Goal: Task Accomplishment & Management: Manage account settings

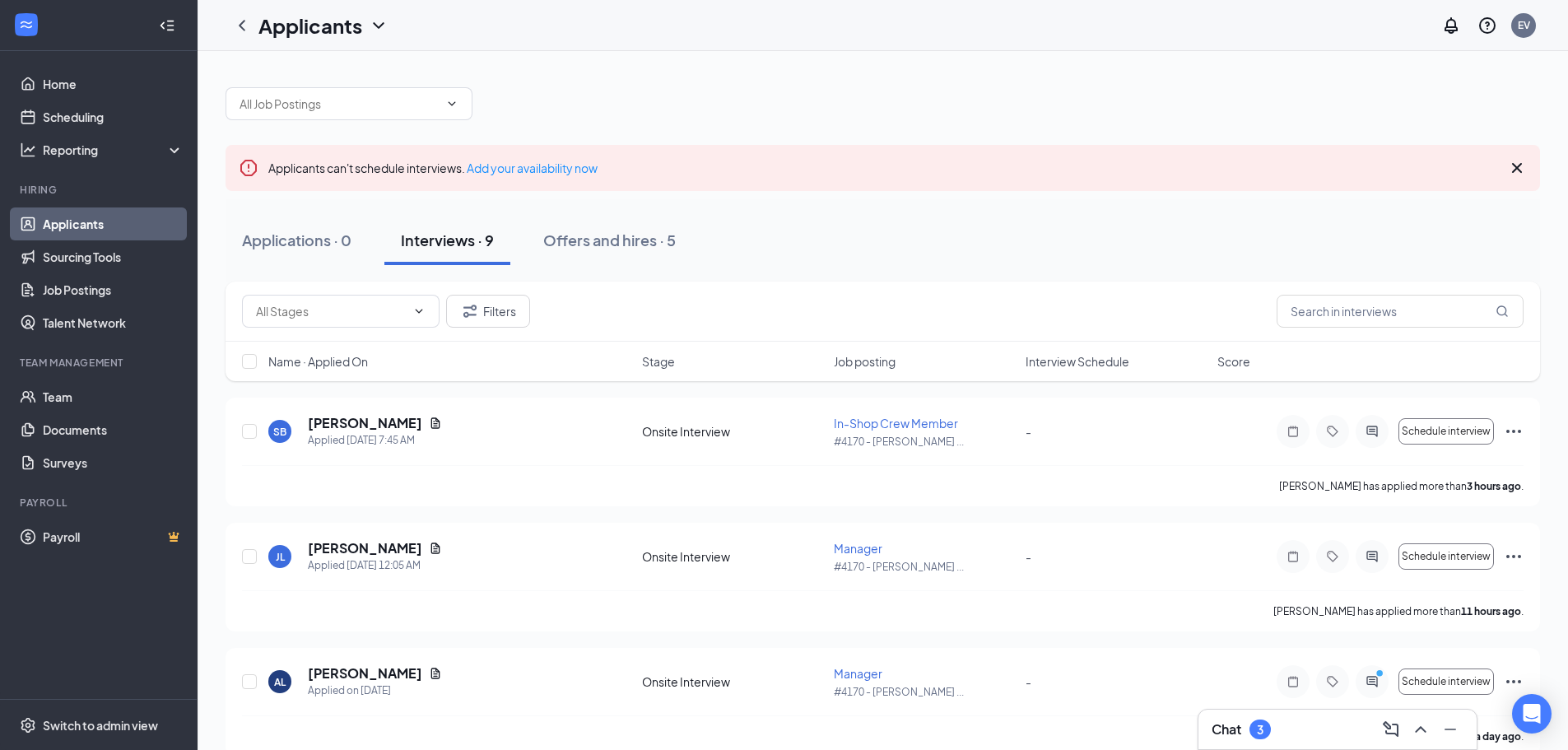
click at [1303, 724] on div "Chat 3" at bounding box center [1338, 729] width 252 height 26
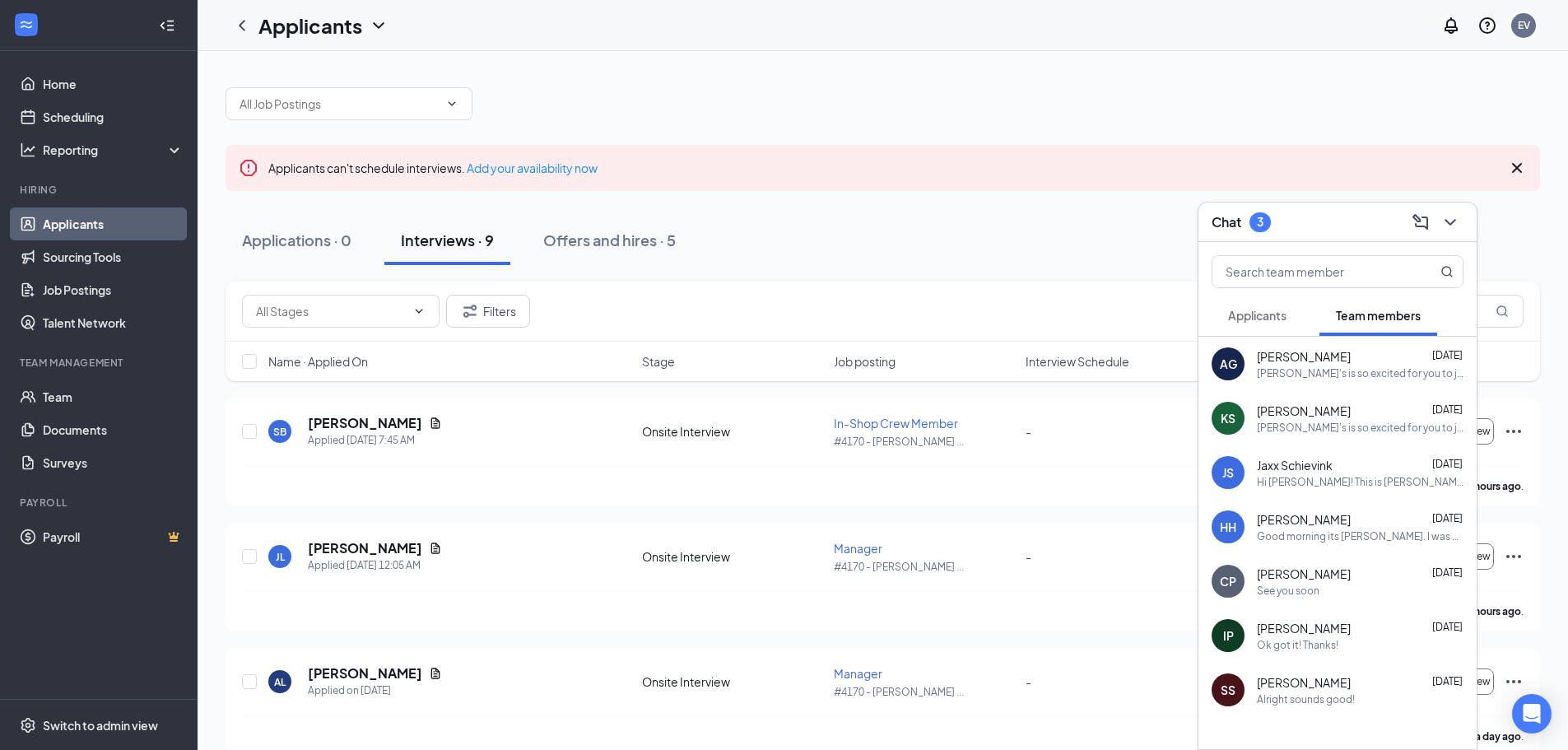
click at [1286, 327] on button "Applicants" at bounding box center [1257, 315] width 91 height 41
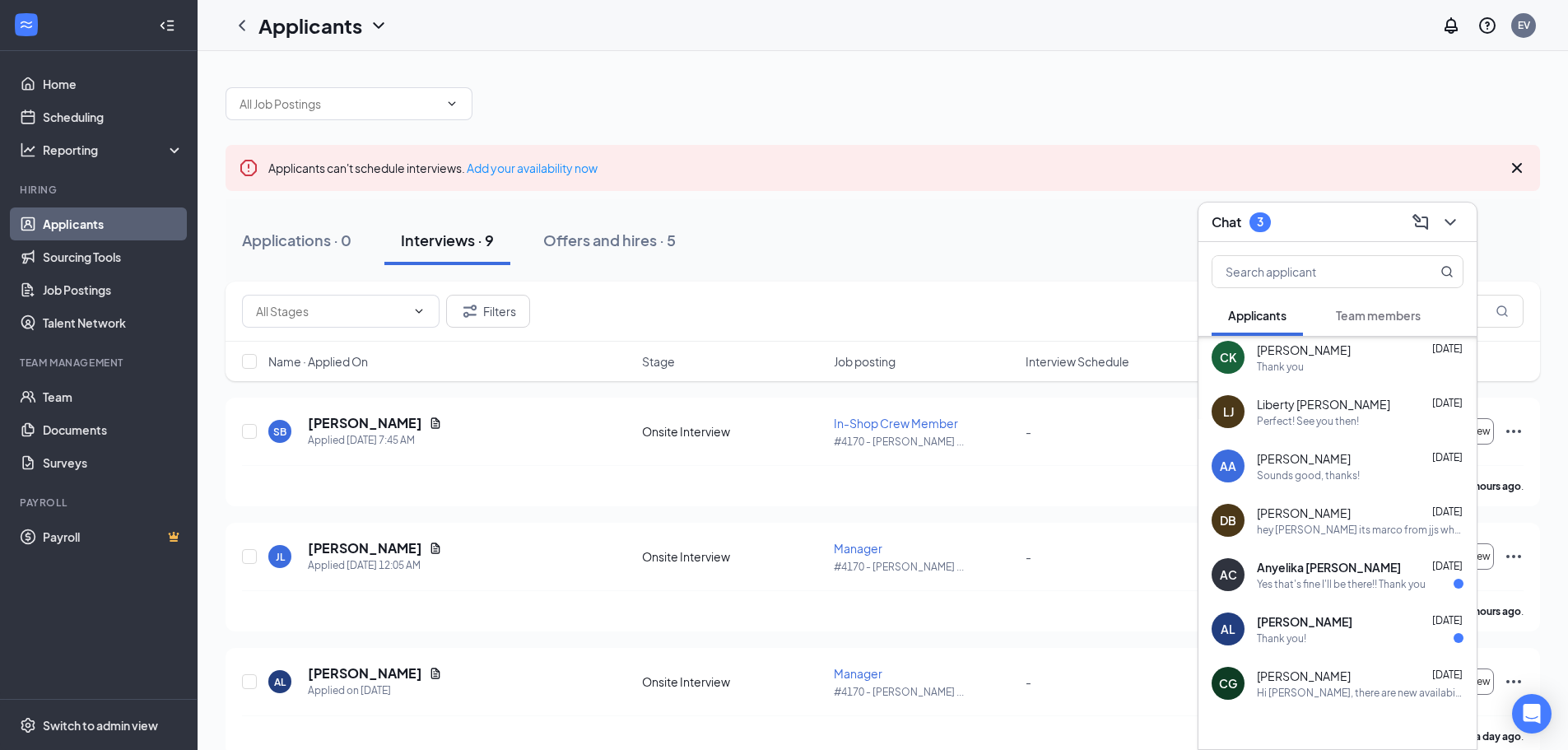
scroll to position [213, 0]
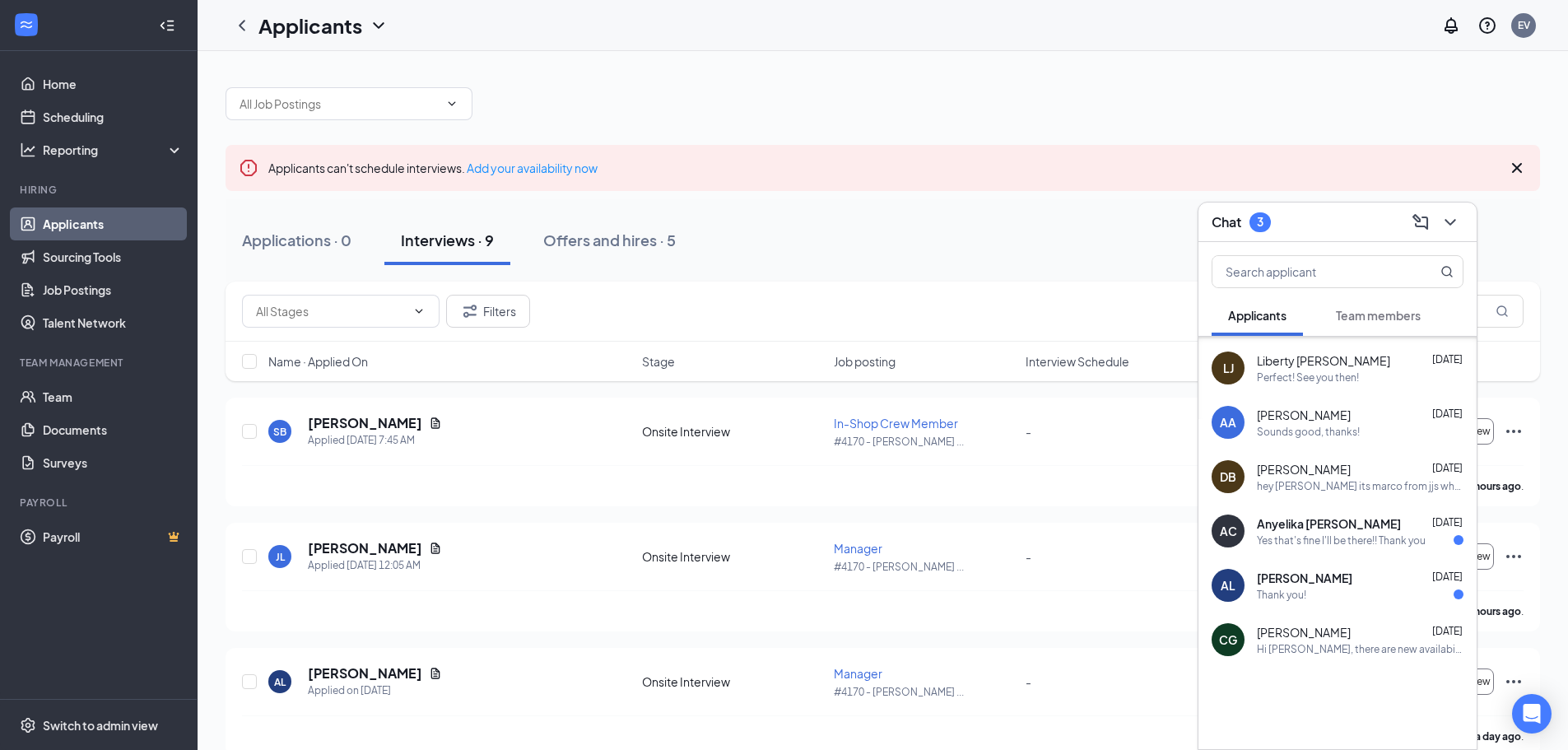
click at [1396, 603] on div "AL Alexis LaPoint Jul 17 Thank you!" at bounding box center [1337, 585] width 278 height 54
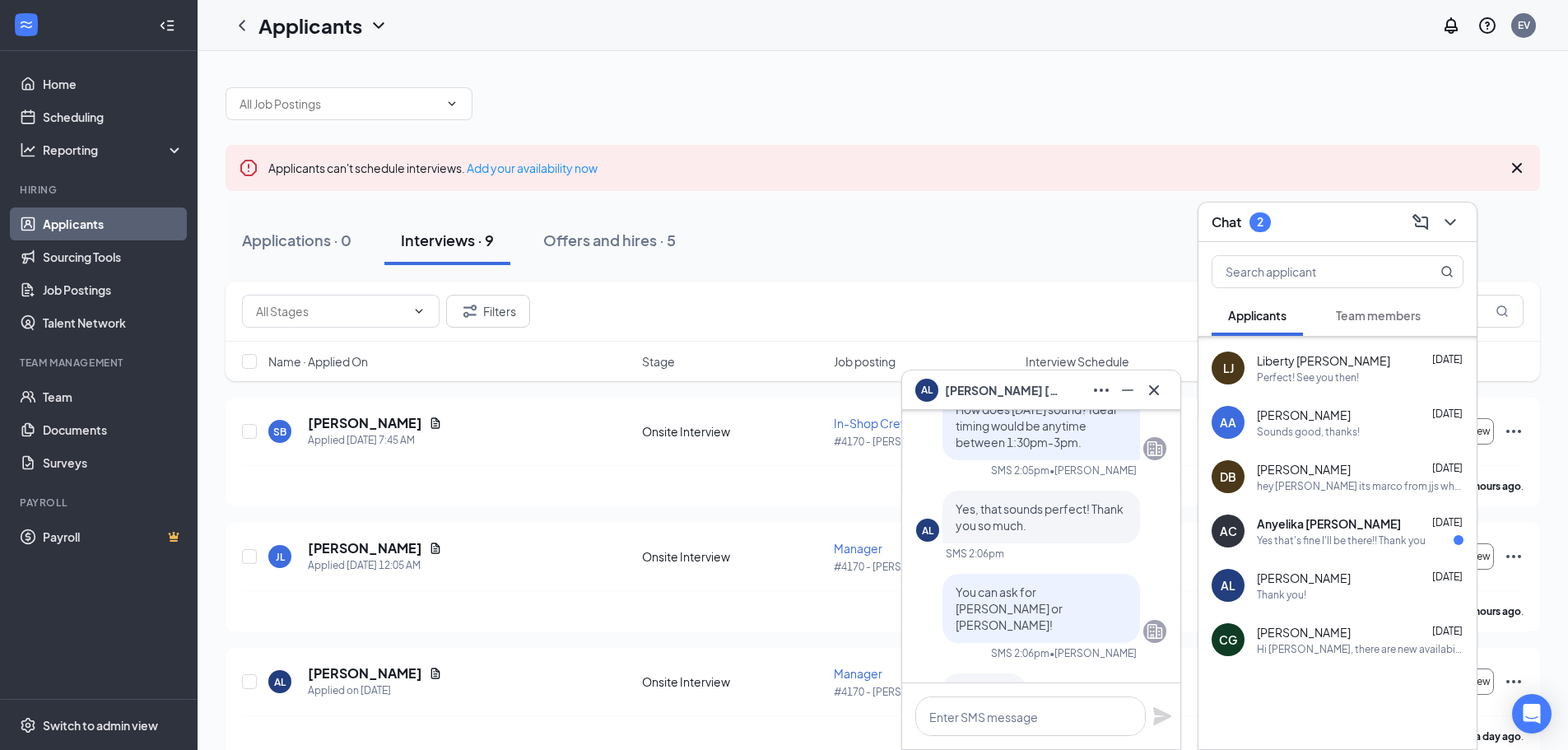
scroll to position [-83, 0]
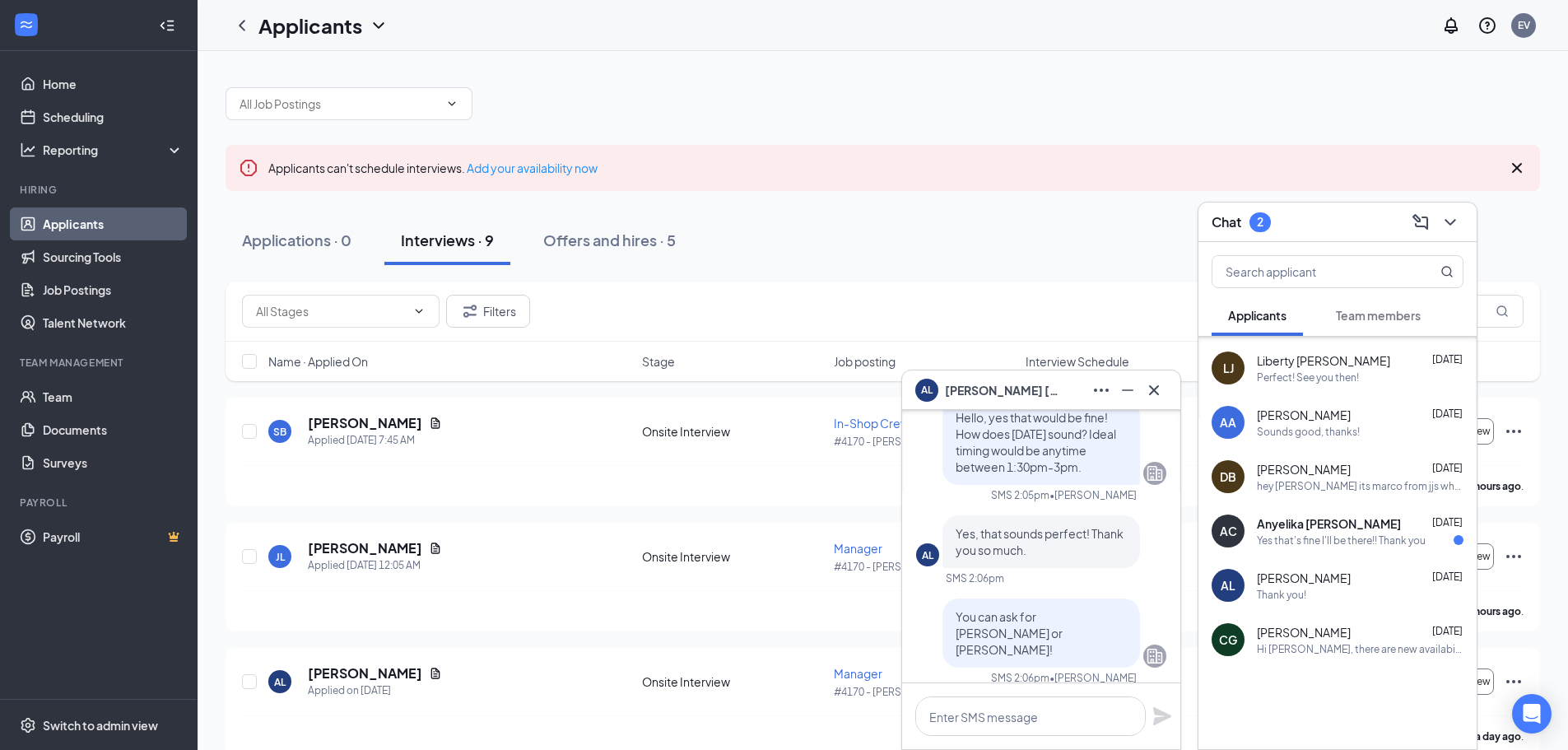
click at [1362, 547] on div "Yes that's fine I'll be there!! Thank you" at bounding box center [1341, 540] width 168 height 14
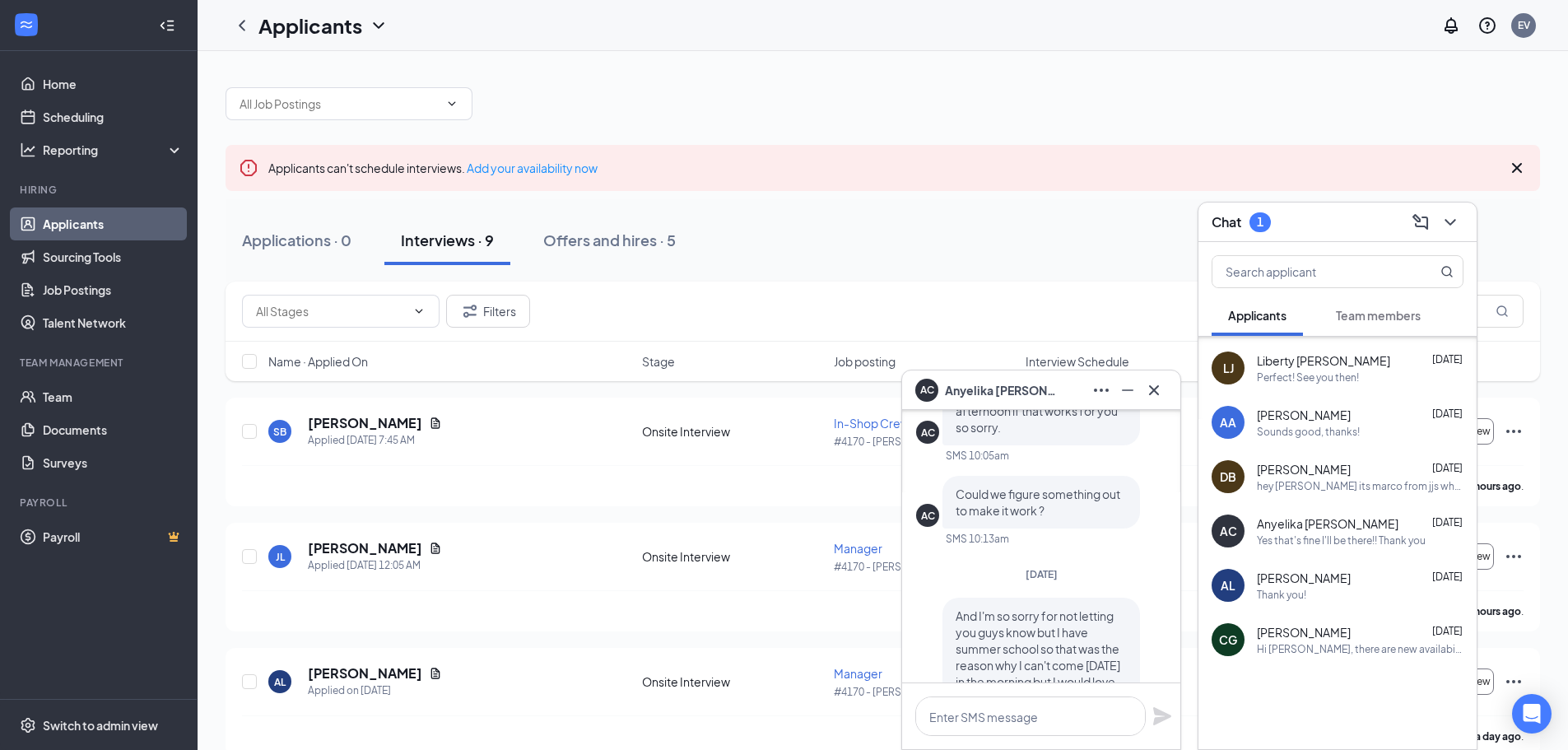
scroll to position [0, 0]
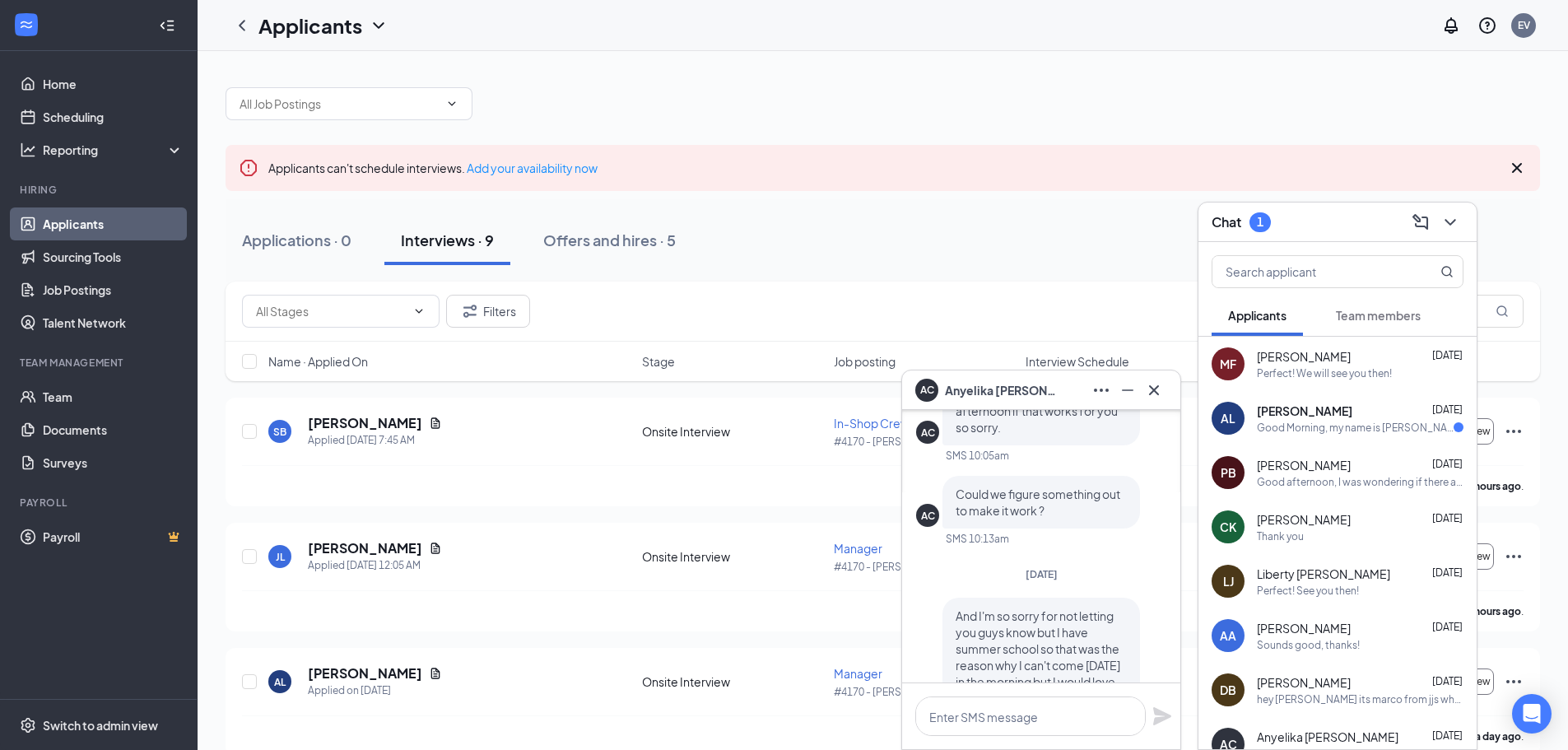
click at [1346, 374] on div "Perfect! We will see you then!" at bounding box center [1324, 374] width 135 height 14
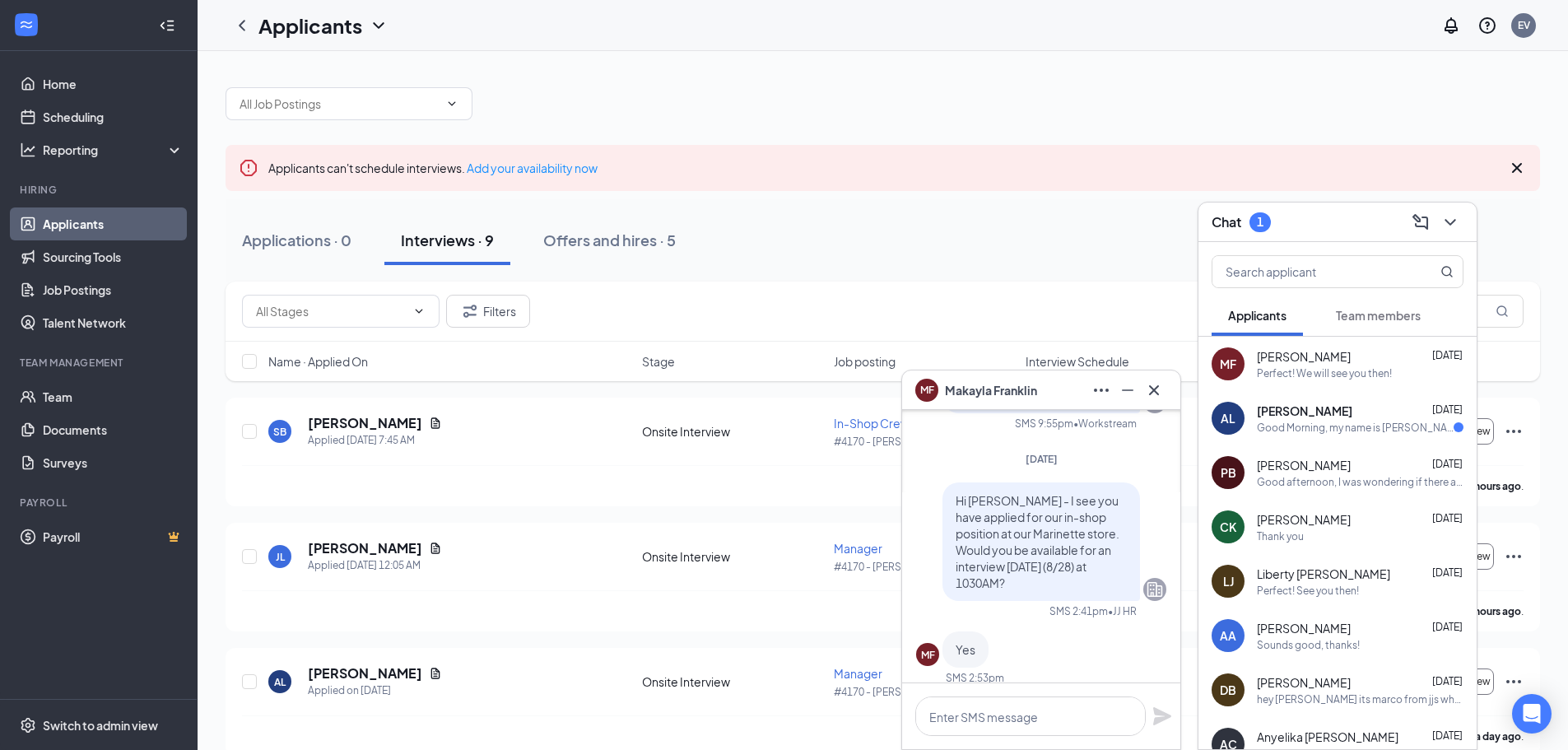
scroll to position [-165, 0]
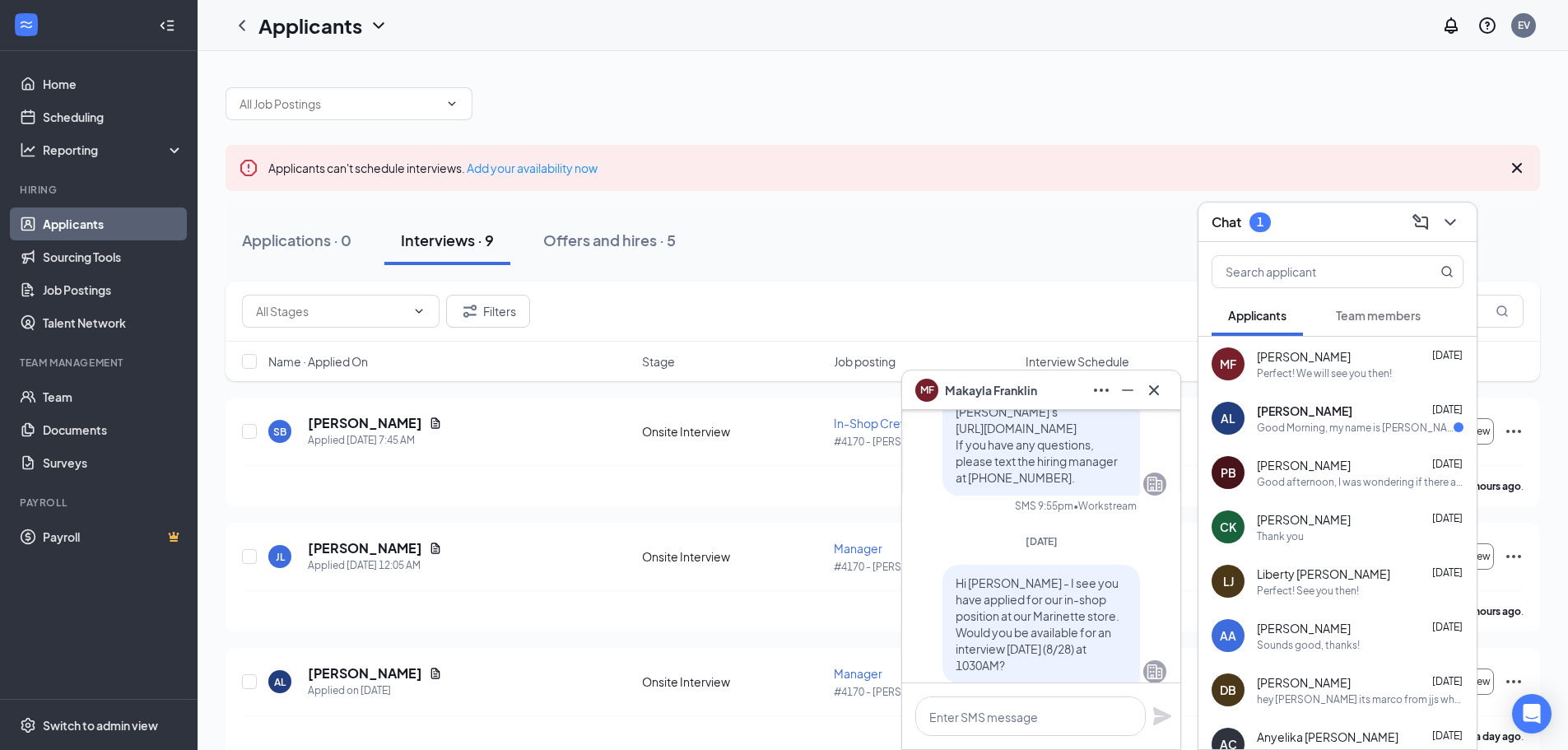
click at [1170, 384] on div "MF Makayla Franklin" at bounding box center [1041, 390] width 278 height 39
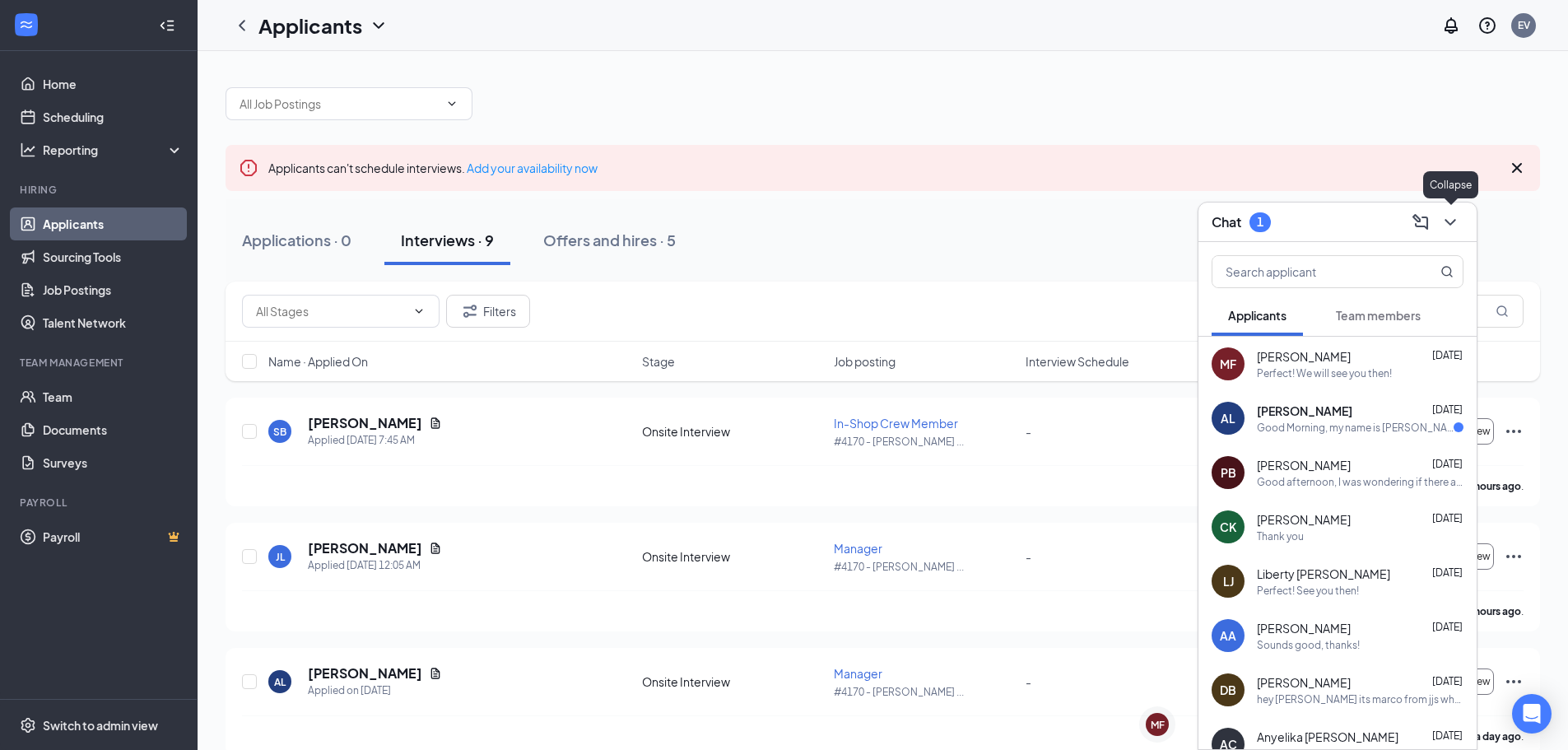
click at [1447, 219] on icon "ChevronDown" at bounding box center [1450, 222] width 20 height 20
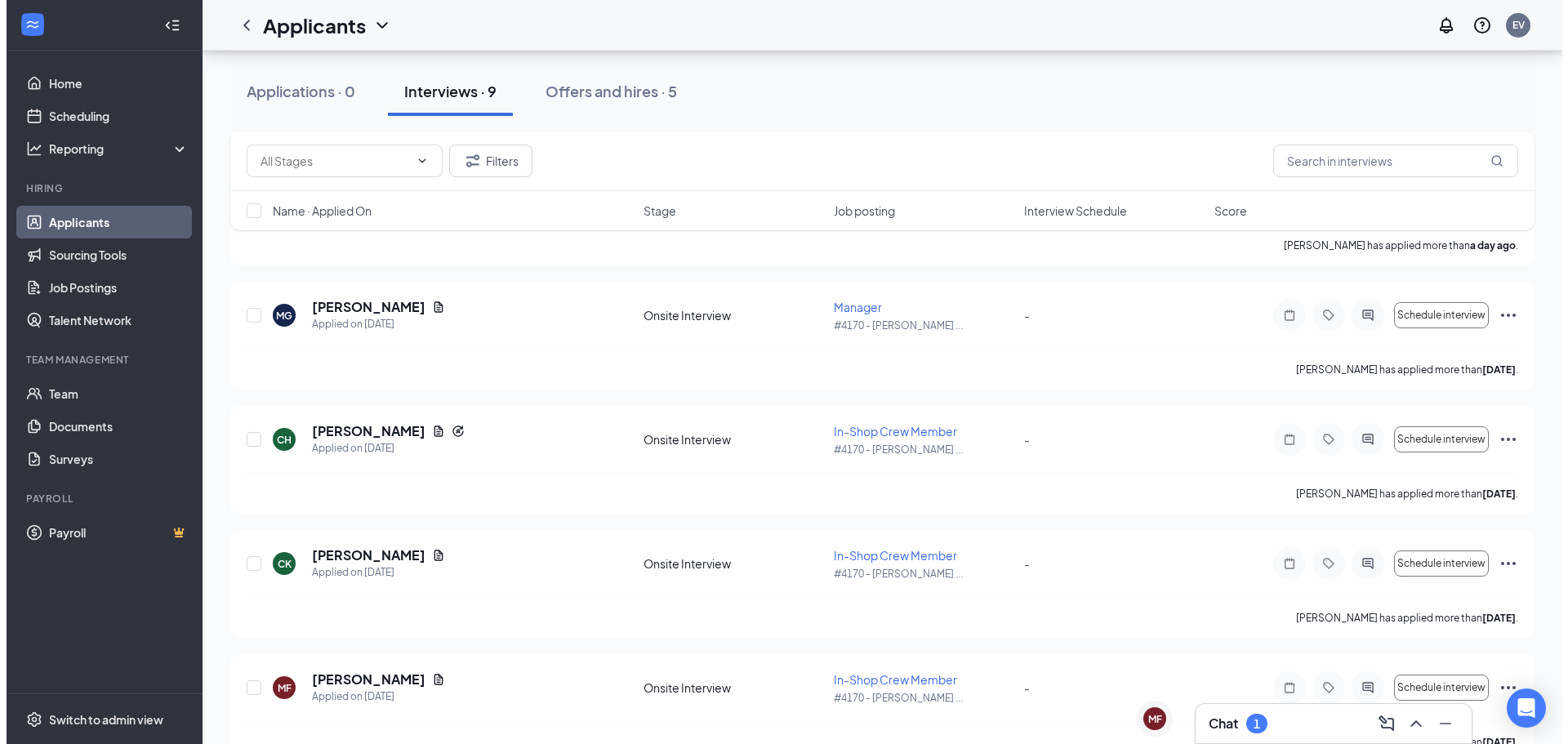
scroll to position [490, 0]
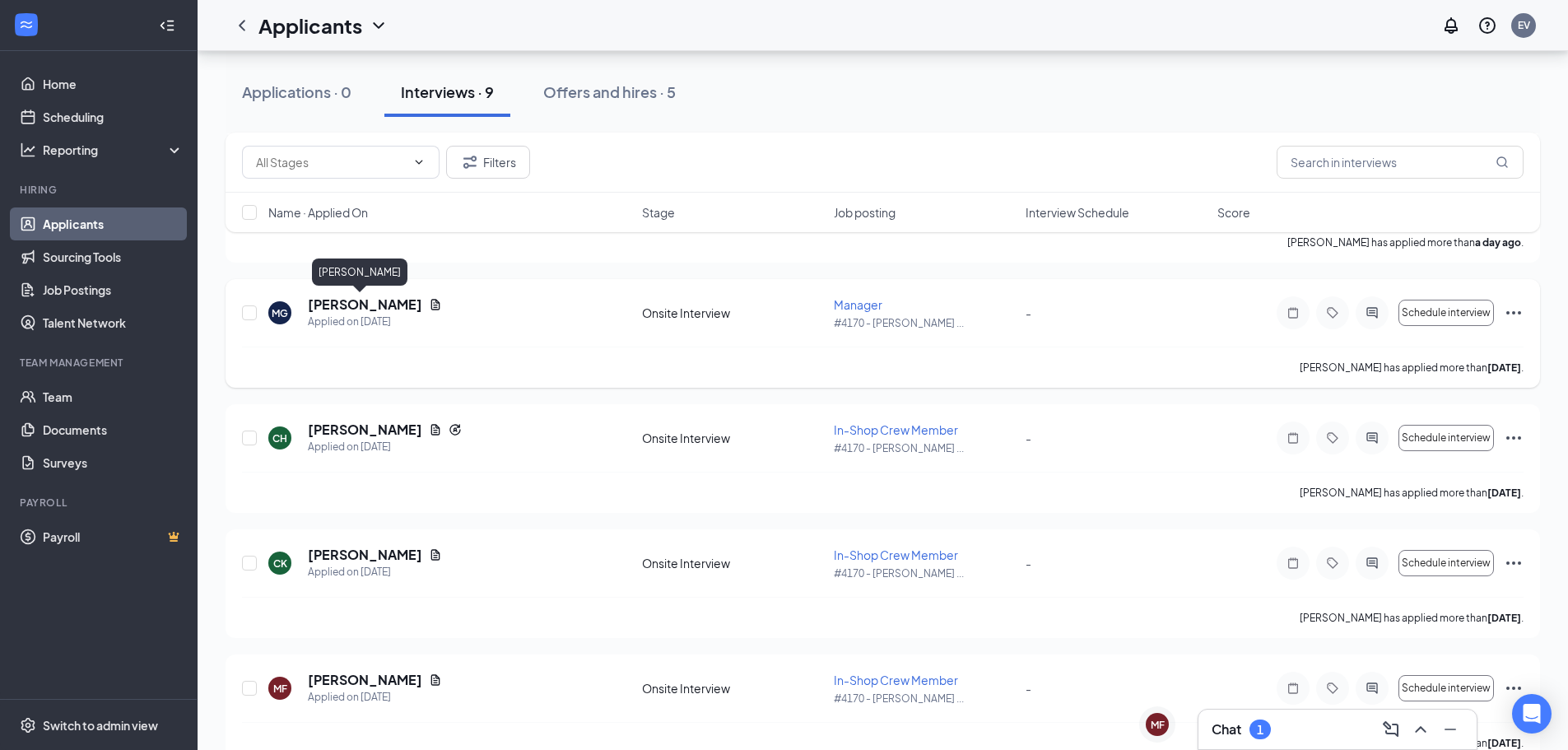
click at [356, 303] on h5 "[PERSON_NAME]" at bounding box center [365, 304] width 115 height 18
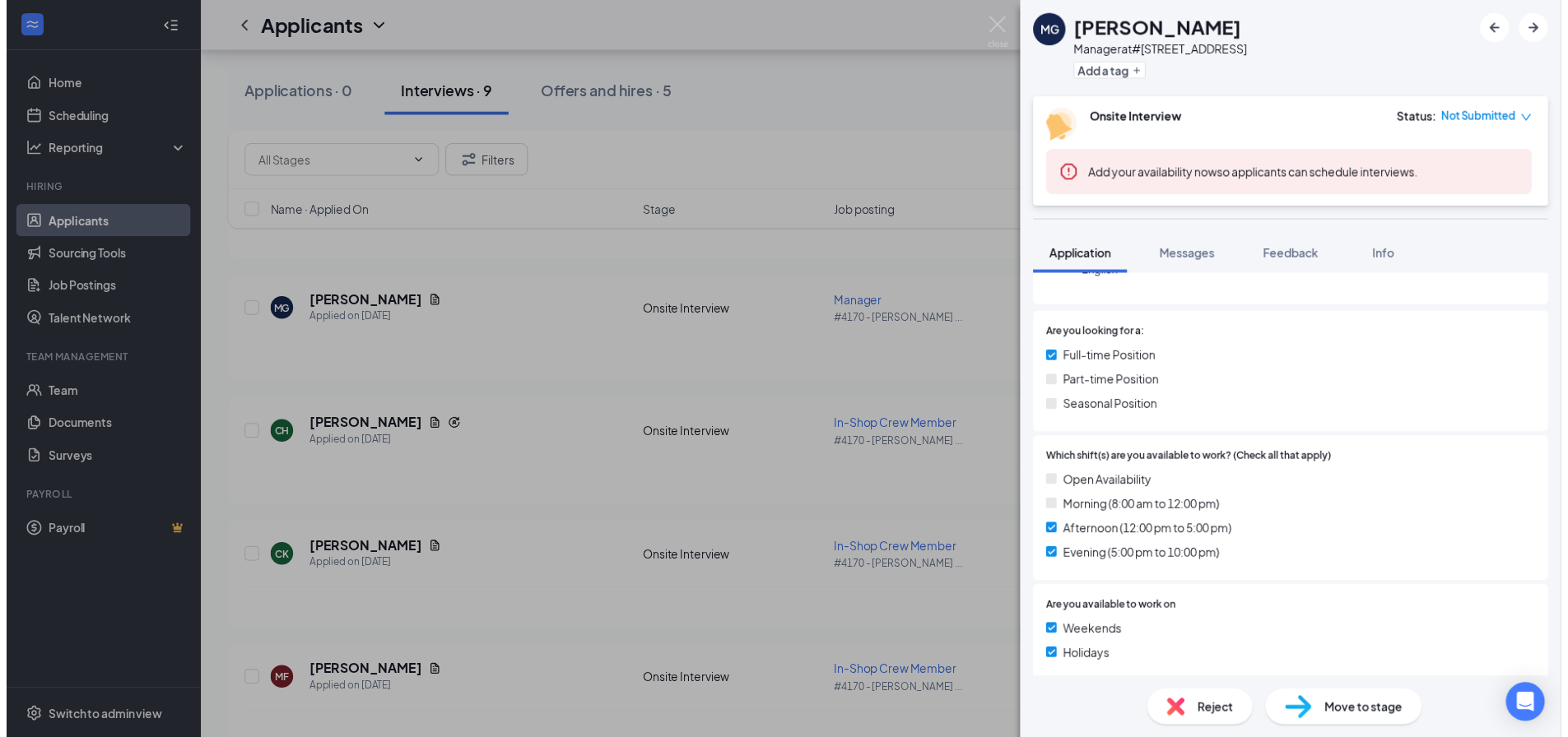
scroll to position [247, 0]
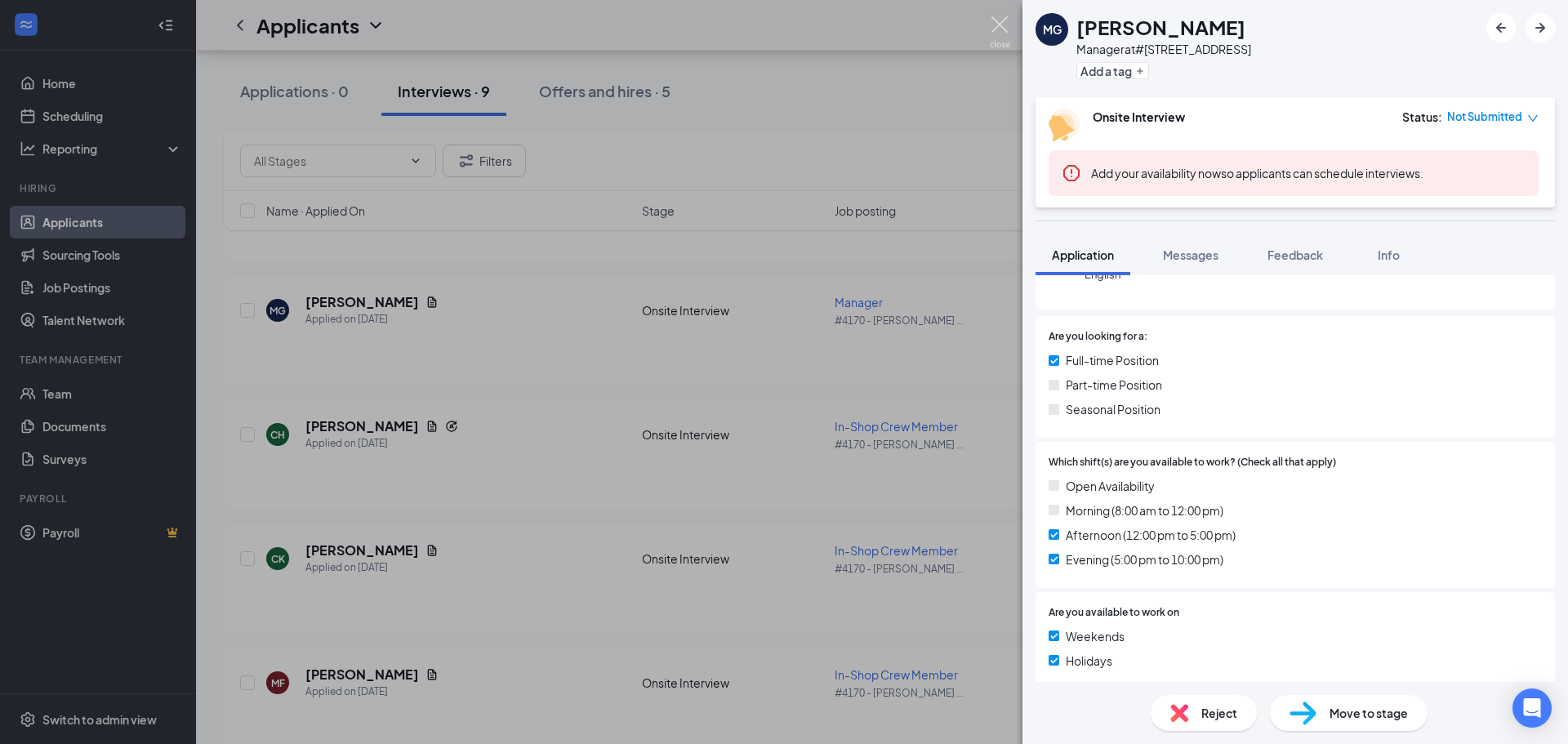
click at [1000, 30] on img at bounding box center [999, 32] width 20 height 32
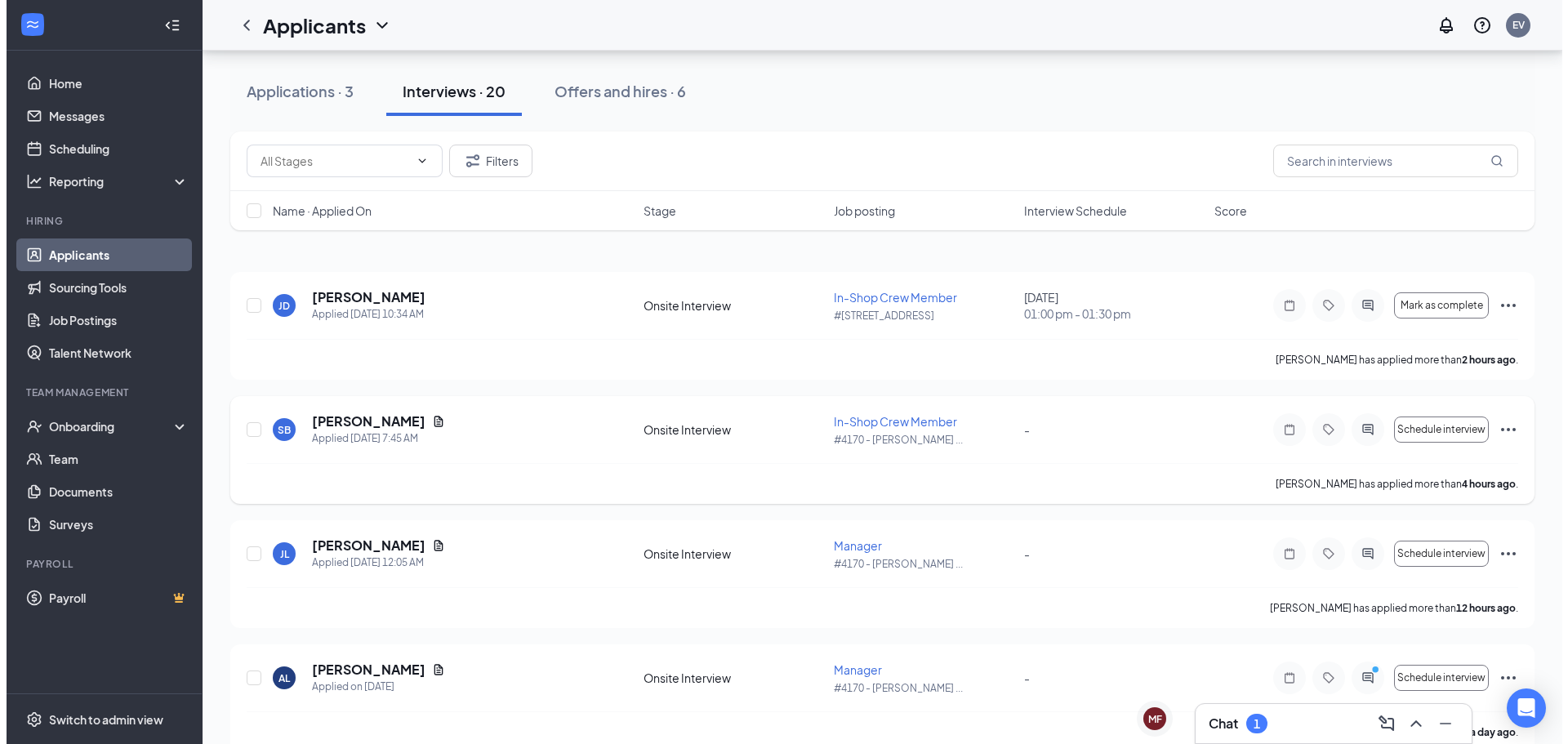
scroll to position [245, 0]
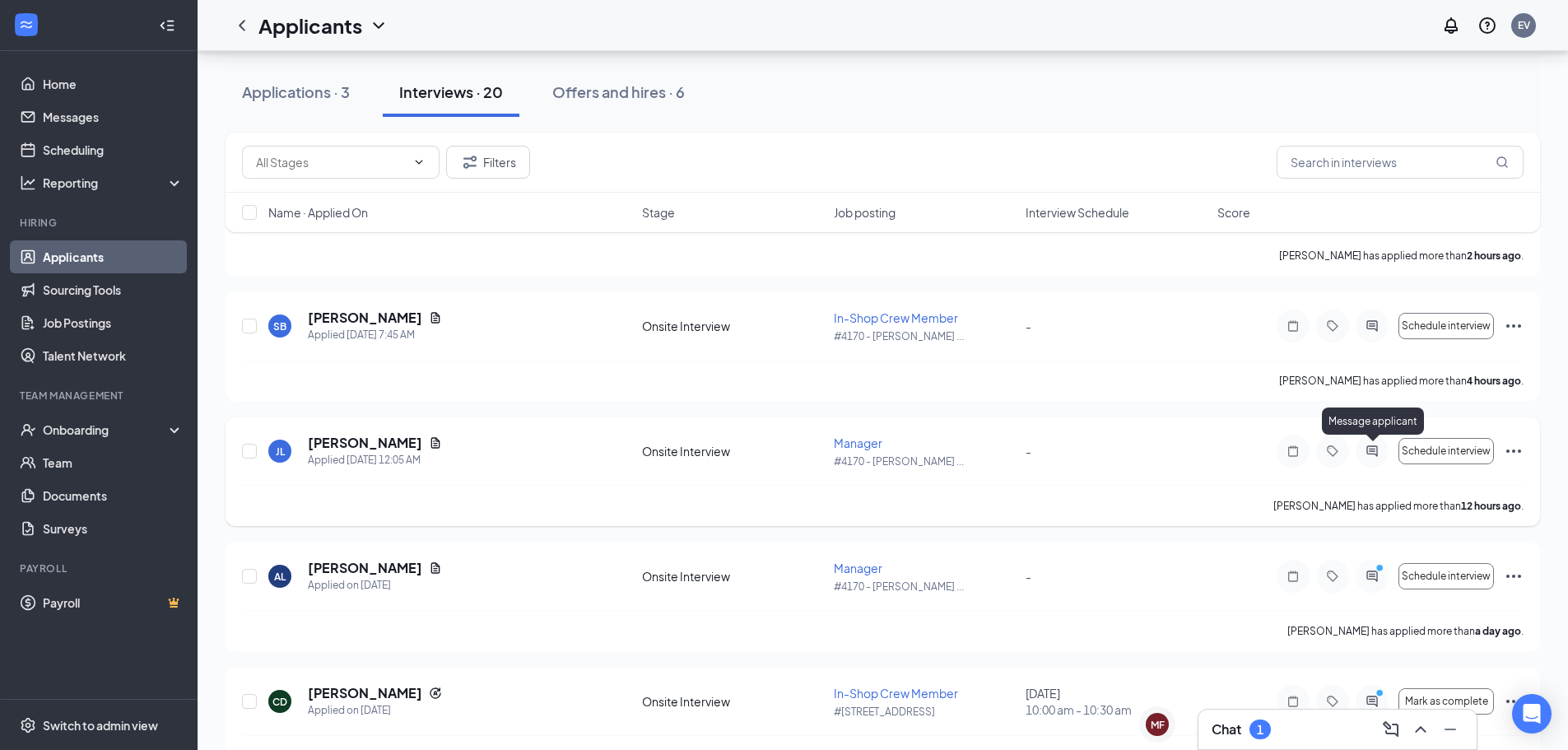
click at [1371, 453] on icon "ActiveChat" at bounding box center [1372, 452] width 20 height 13
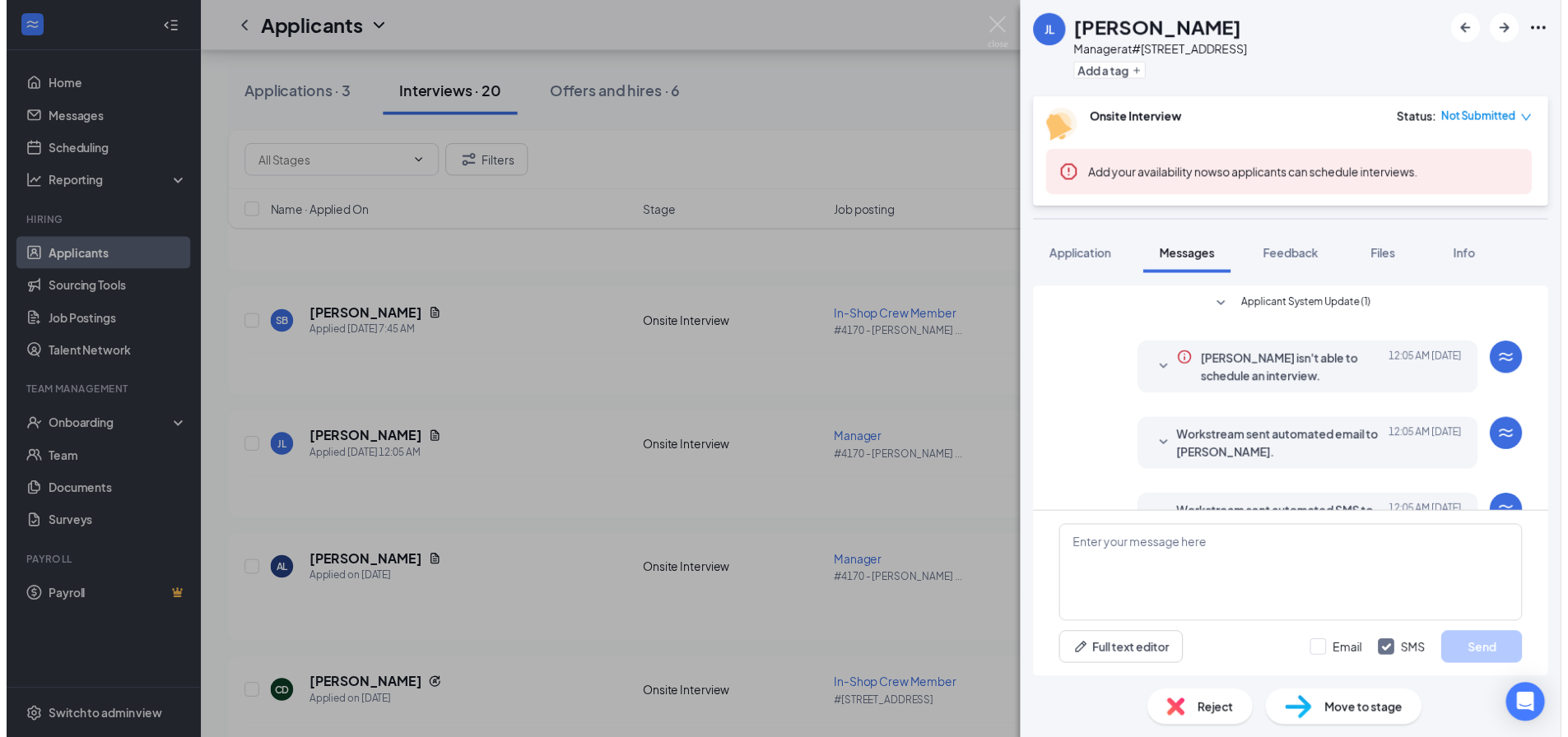
scroll to position [189, 0]
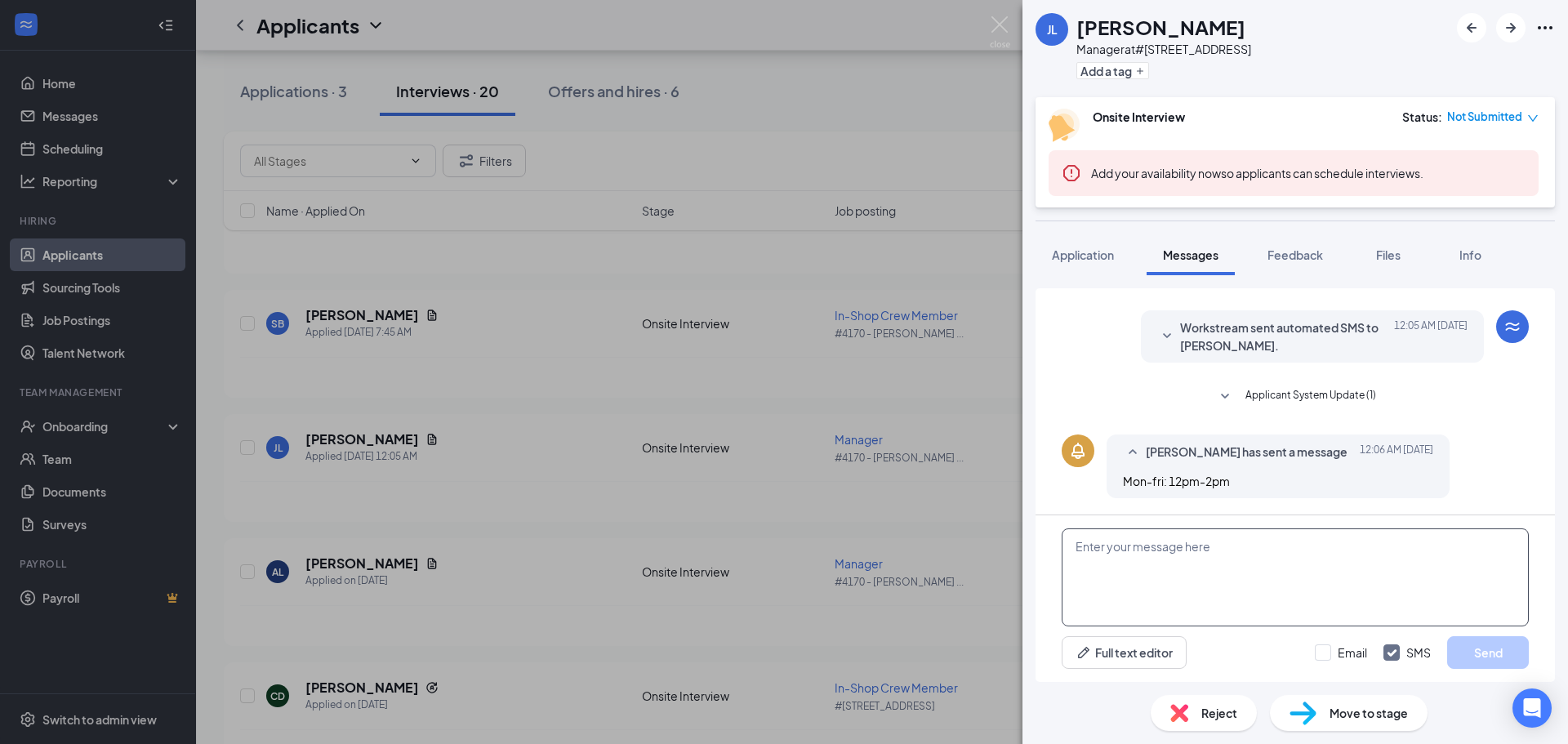
click at [1285, 562] on textarea at bounding box center [1295, 577] width 467 height 98
click at [1265, 543] on textarea at bounding box center [1295, 577] width 467 height 98
click at [1006, 29] on img at bounding box center [999, 32] width 20 height 32
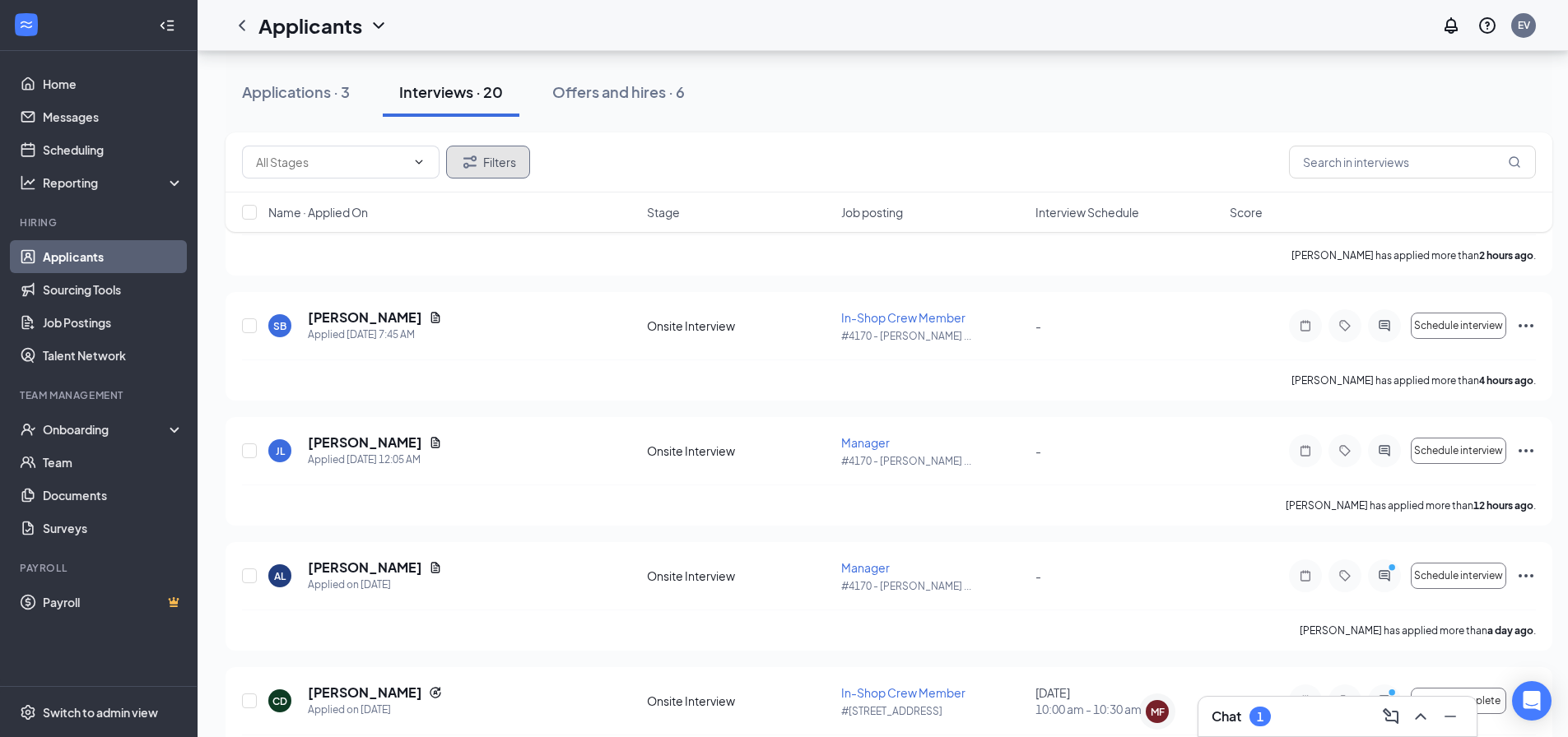
click at [512, 170] on button "Filters" at bounding box center [487, 162] width 84 height 33
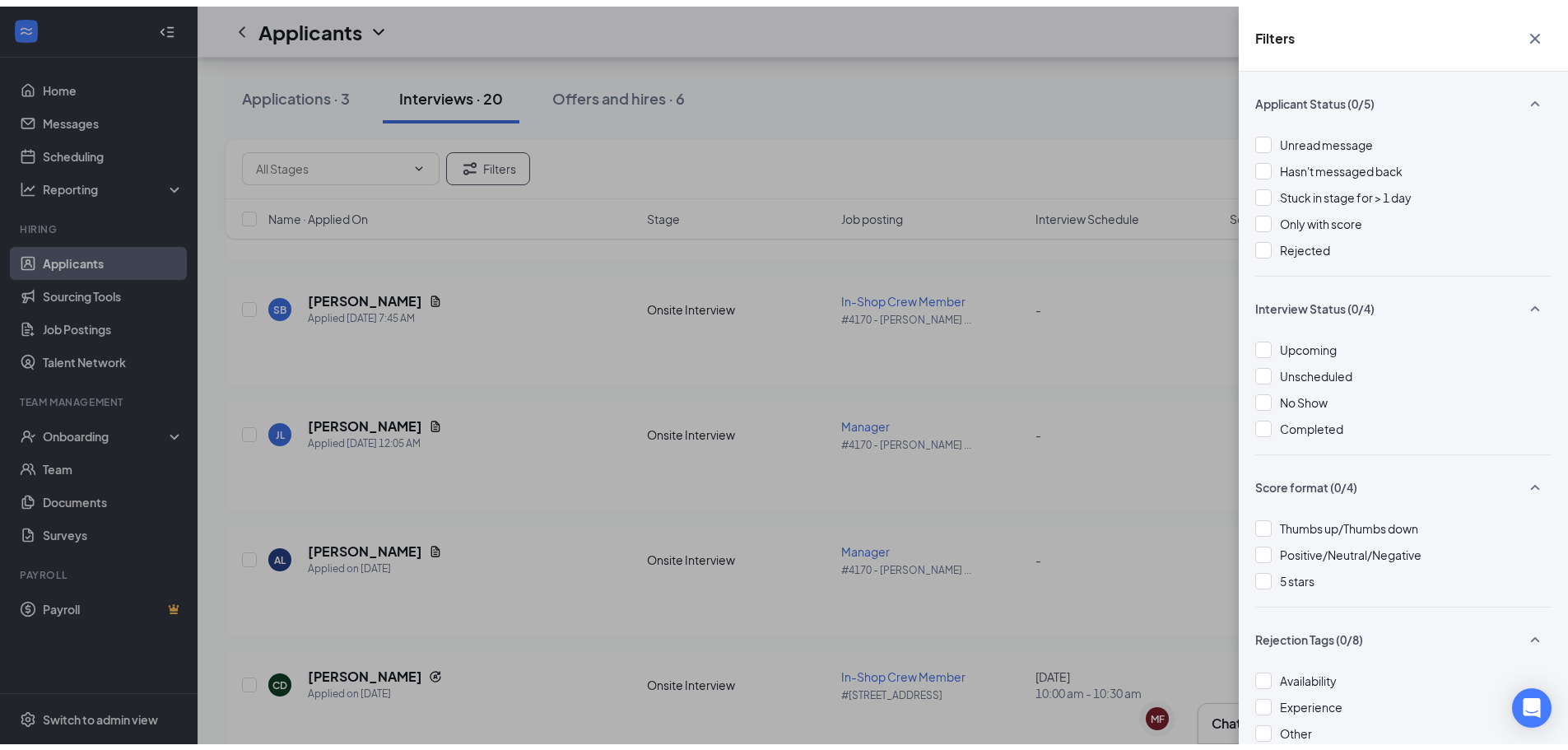
scroll to position [165, 0]
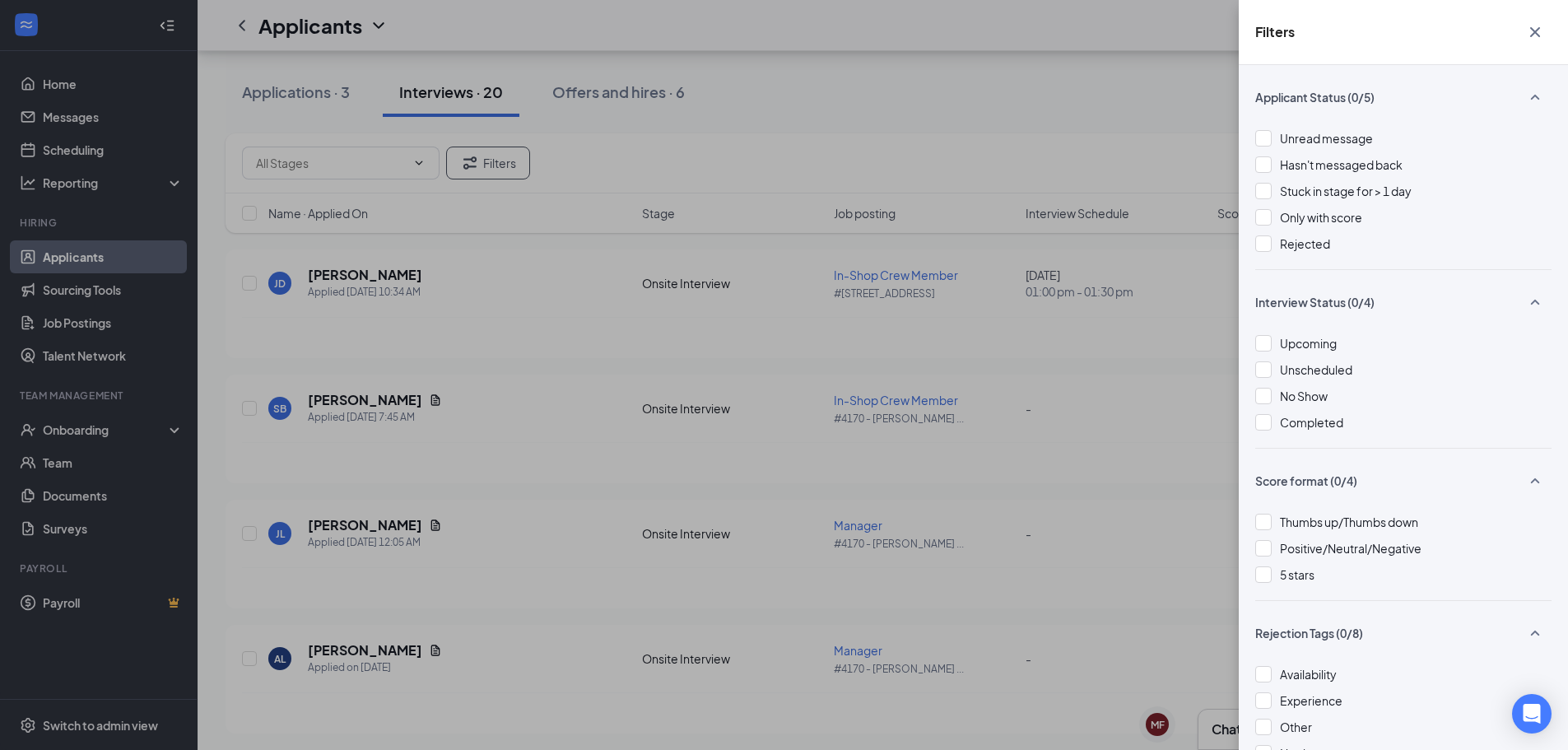
click at [1540, 35] on icon "Cross" at bounding box center [1534, 32] width 20 height 20
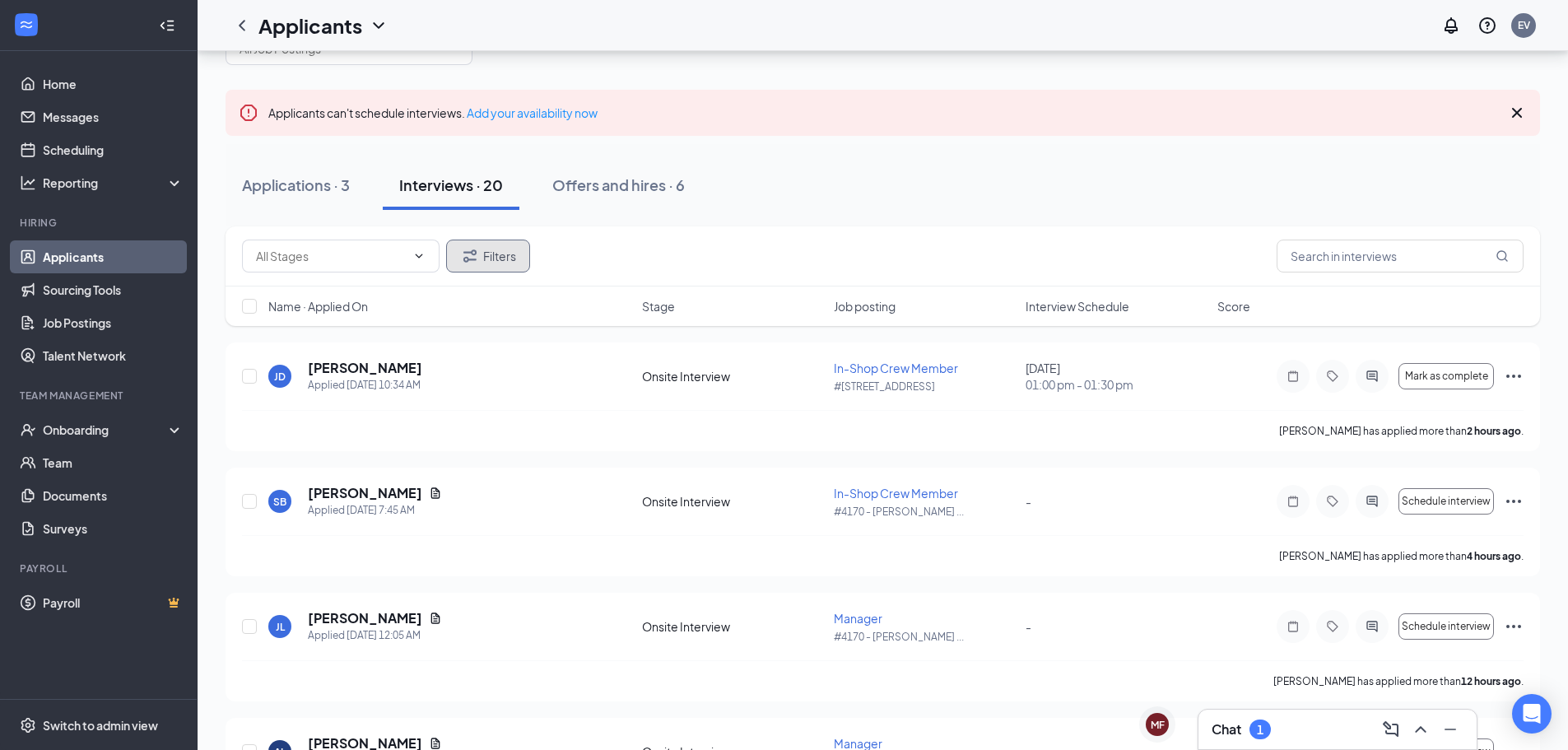
scroll to position [0, 0]
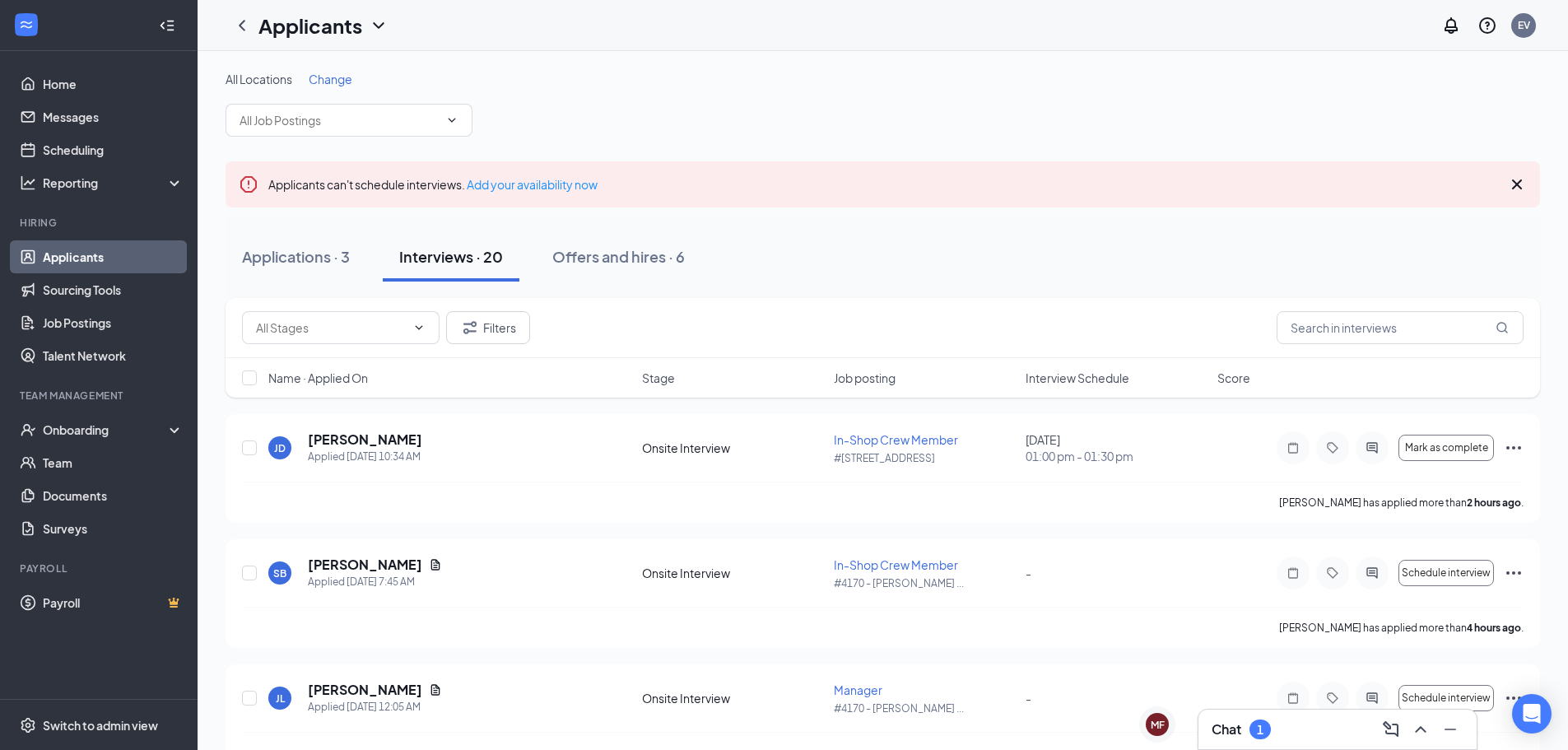
click at [901, 382] on div "Job posting" at bounding box center [924, 377] width 182 height 16
click at [908, 388] on div "Name · Applied On Stage Job posting Interview Schedule Score" at bounding box center [883, 377] width 1315 height 39
click at [906, 382] on icon "ArrowDown" at bounding box center [907, 377] width 20 height 20
click at [325, 80] on span "Change" at bounding box center [330, 78] width 43 height 14
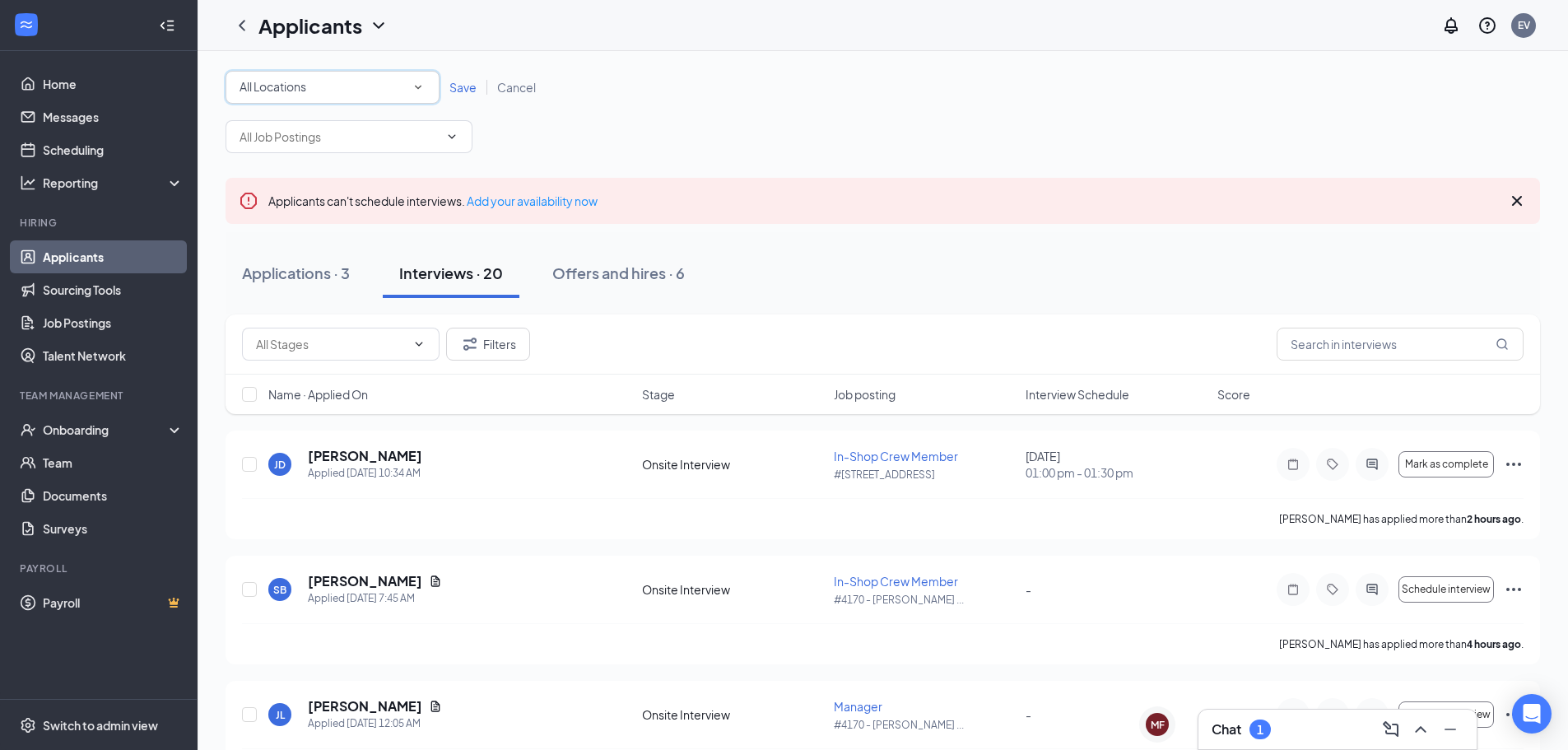
click at [427, 91] on div "All Locations All Locations" at bounding box center [332, 88] width 214 height 33
click at [319, 211] on span "#[STREET_ADDRESS]" at bounding box center [296, 212] width 116 height 14
click at [468, 88] on span "Save" at bounding box center [463, 87] width 27 height 14
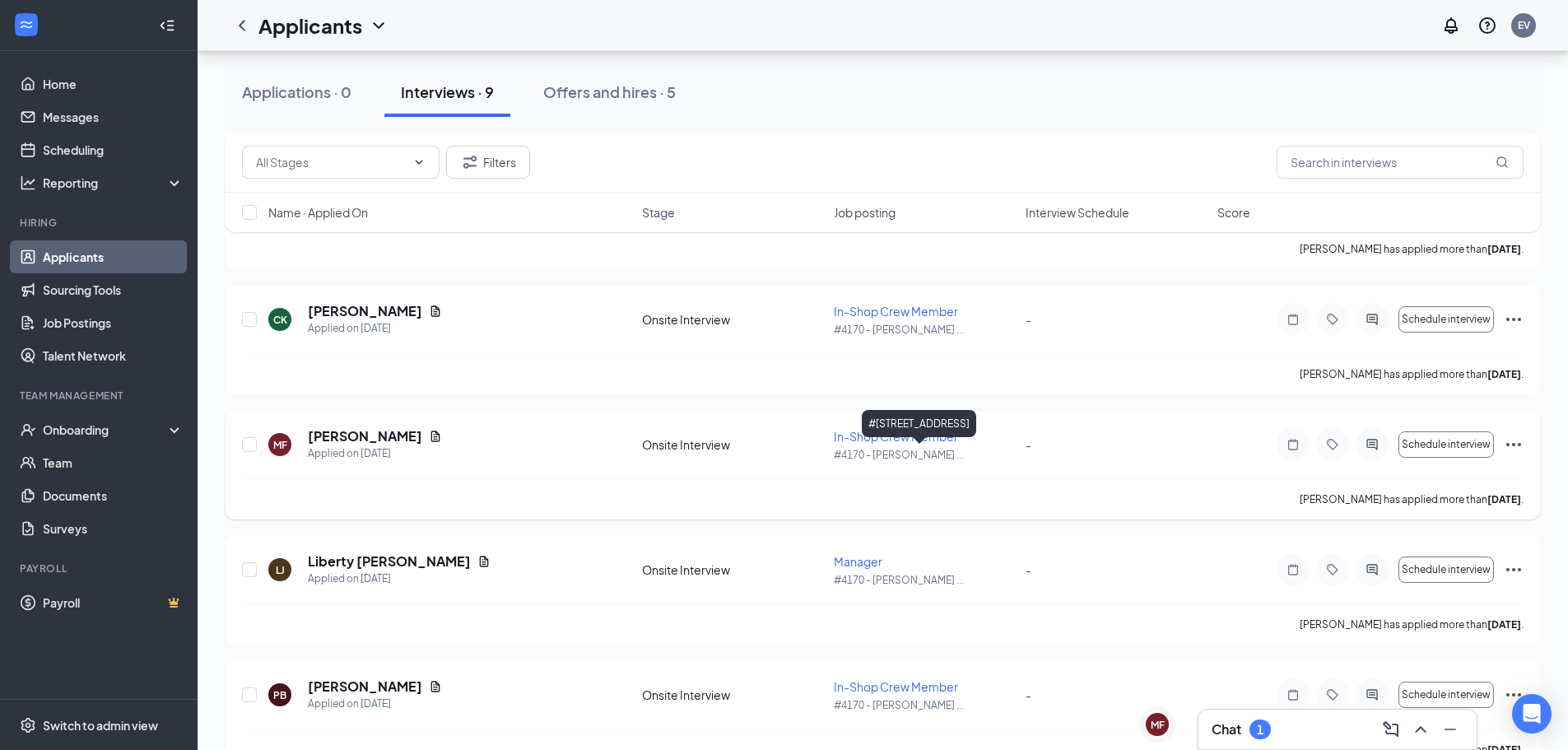
scroll to position [793, 0]
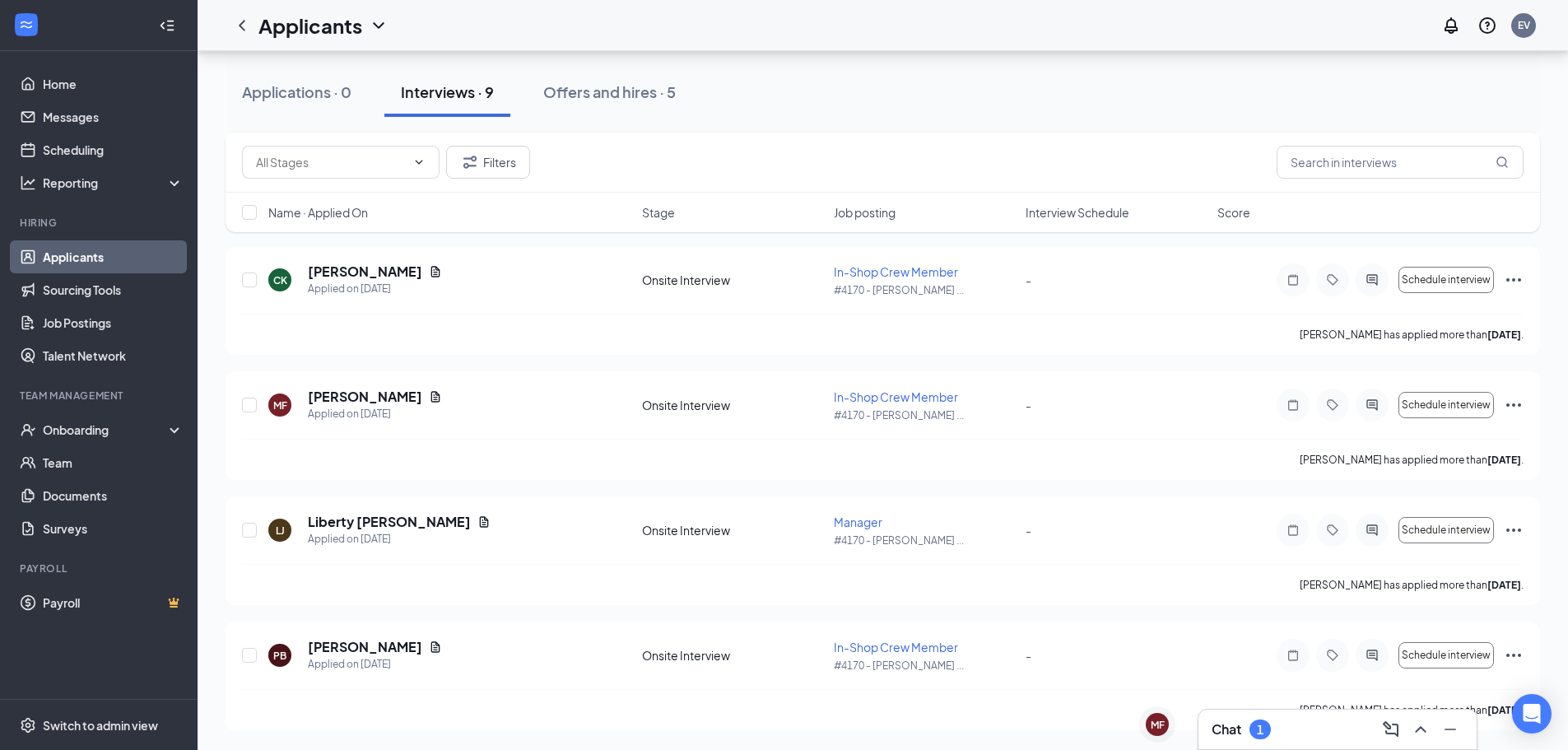
click at [1309, 738] on div "Chat 1" at bounding box center [1338, 729] width 252 height 26
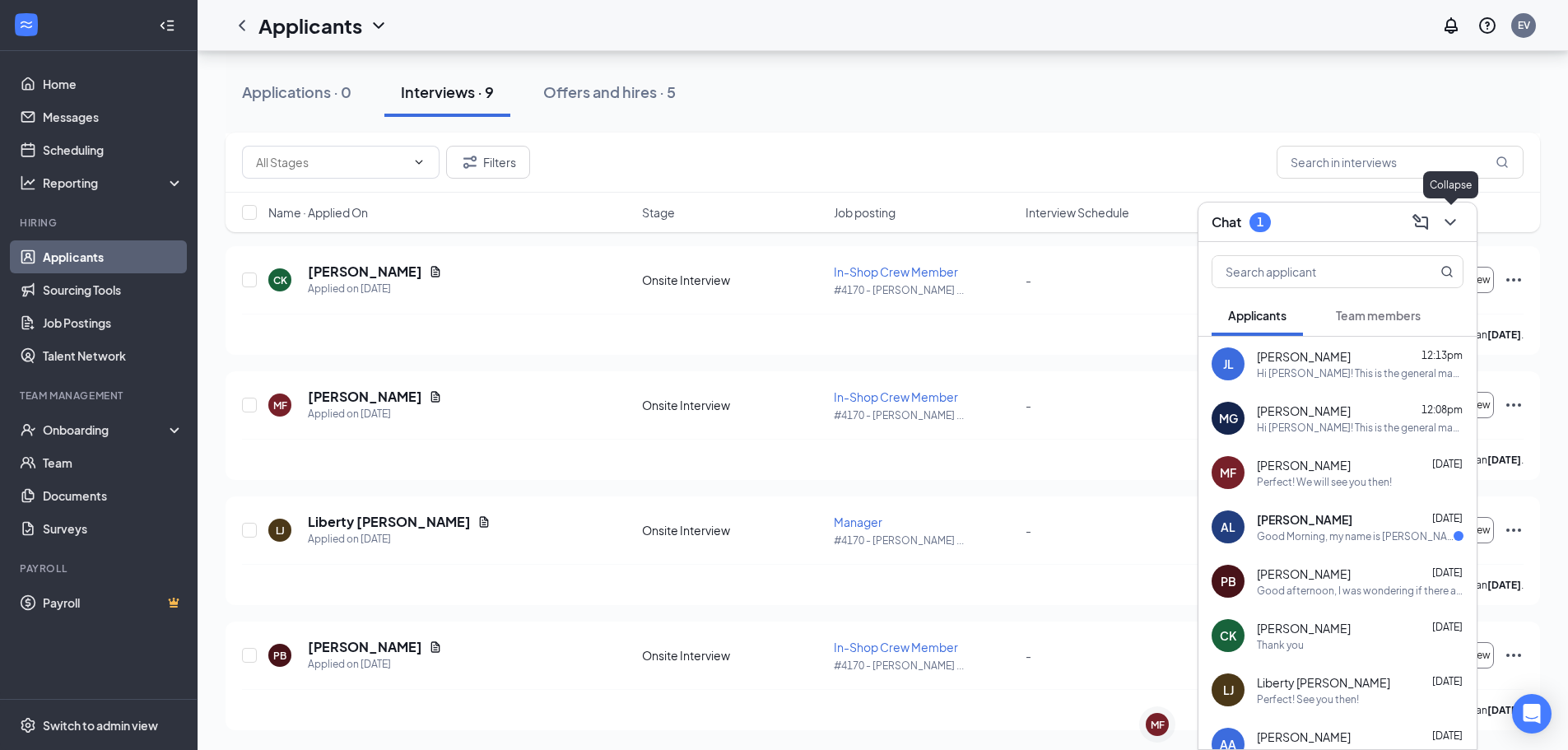
click at [1443, 210] on div at bounding box center [1449, 221] width 30 height 26
click at [1447, 220] on icon "ChevronDown" at bounding box center [1450, 221] width 11 height 7
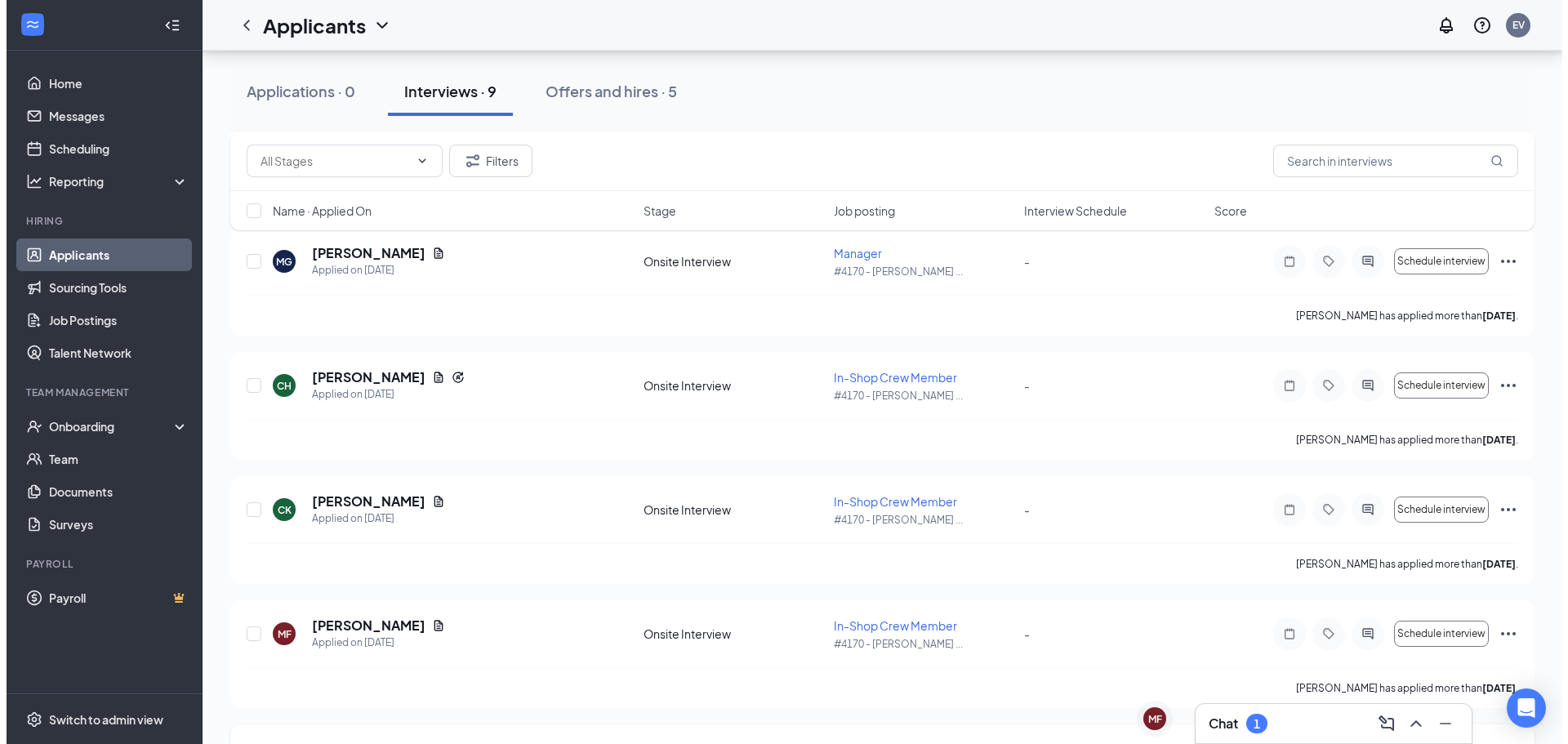
scroll to position [460, 0]
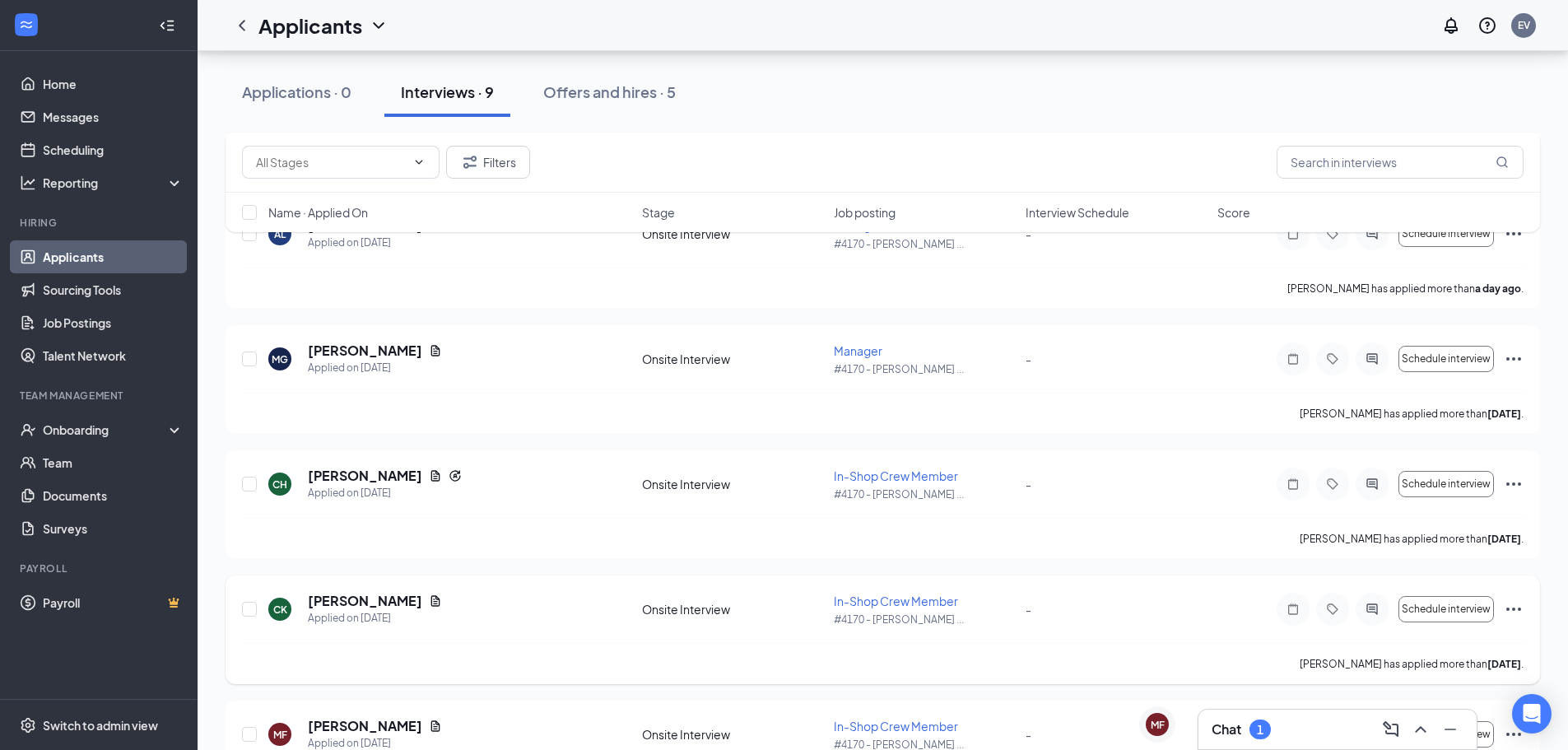
click at [1512, 606] on icon "Ellipses" at bounding box center [1513, 609] width 20 height 20
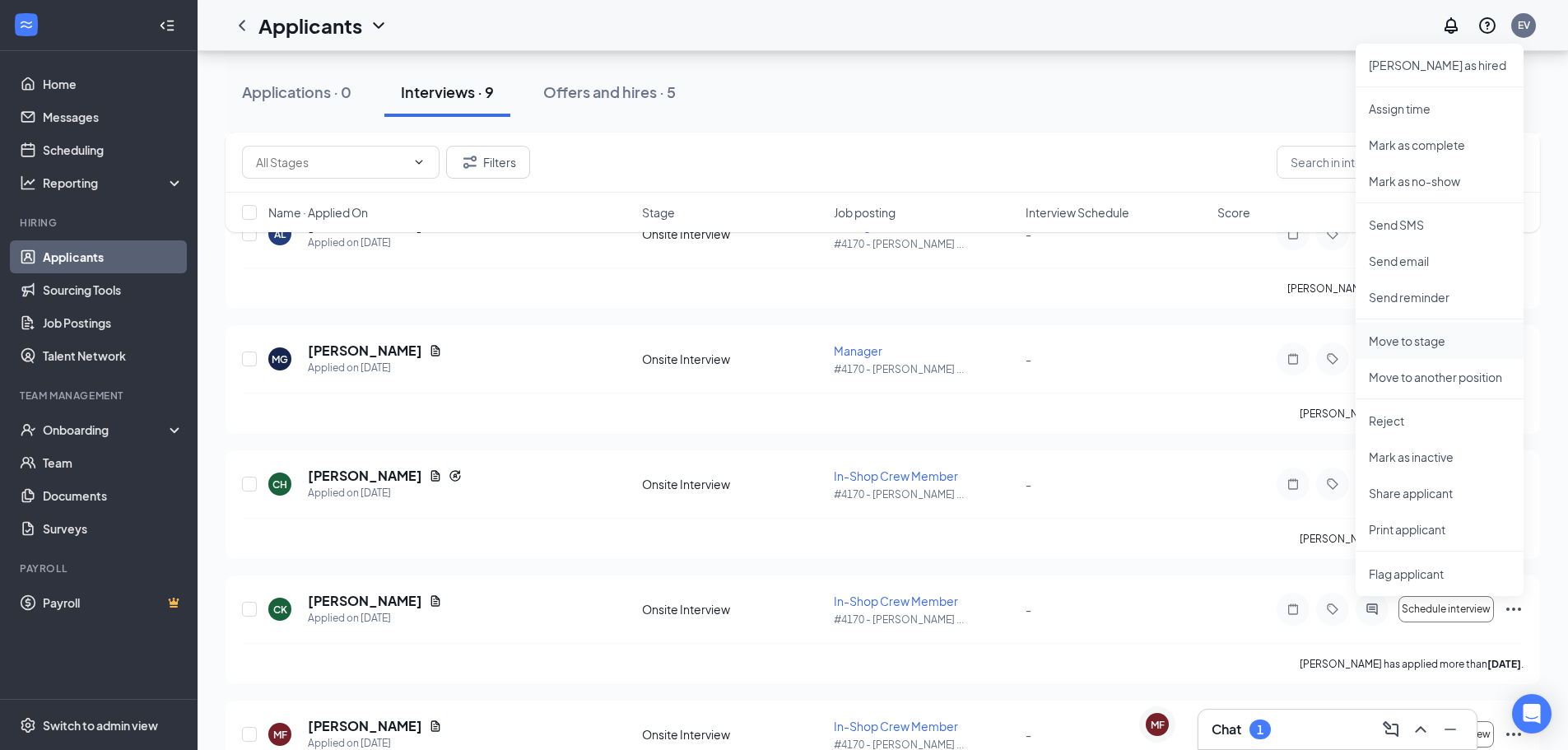
click at [1443, 344] on p "Move to stage" at bounding box center [1439, 340] width 141 height 16
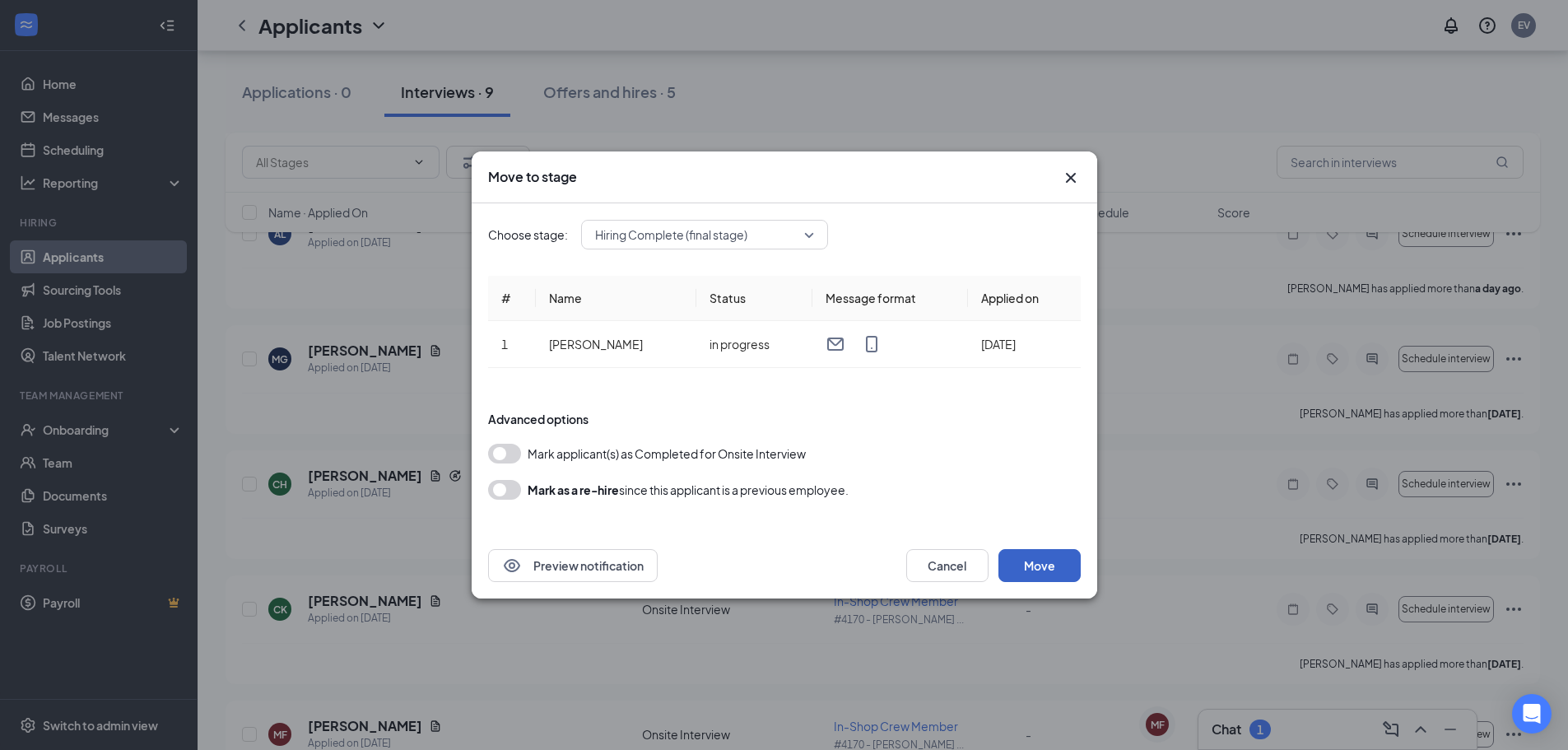
click at [1043, 581] on button "Move" at bounding box center [1040, 565] width 83 height 33
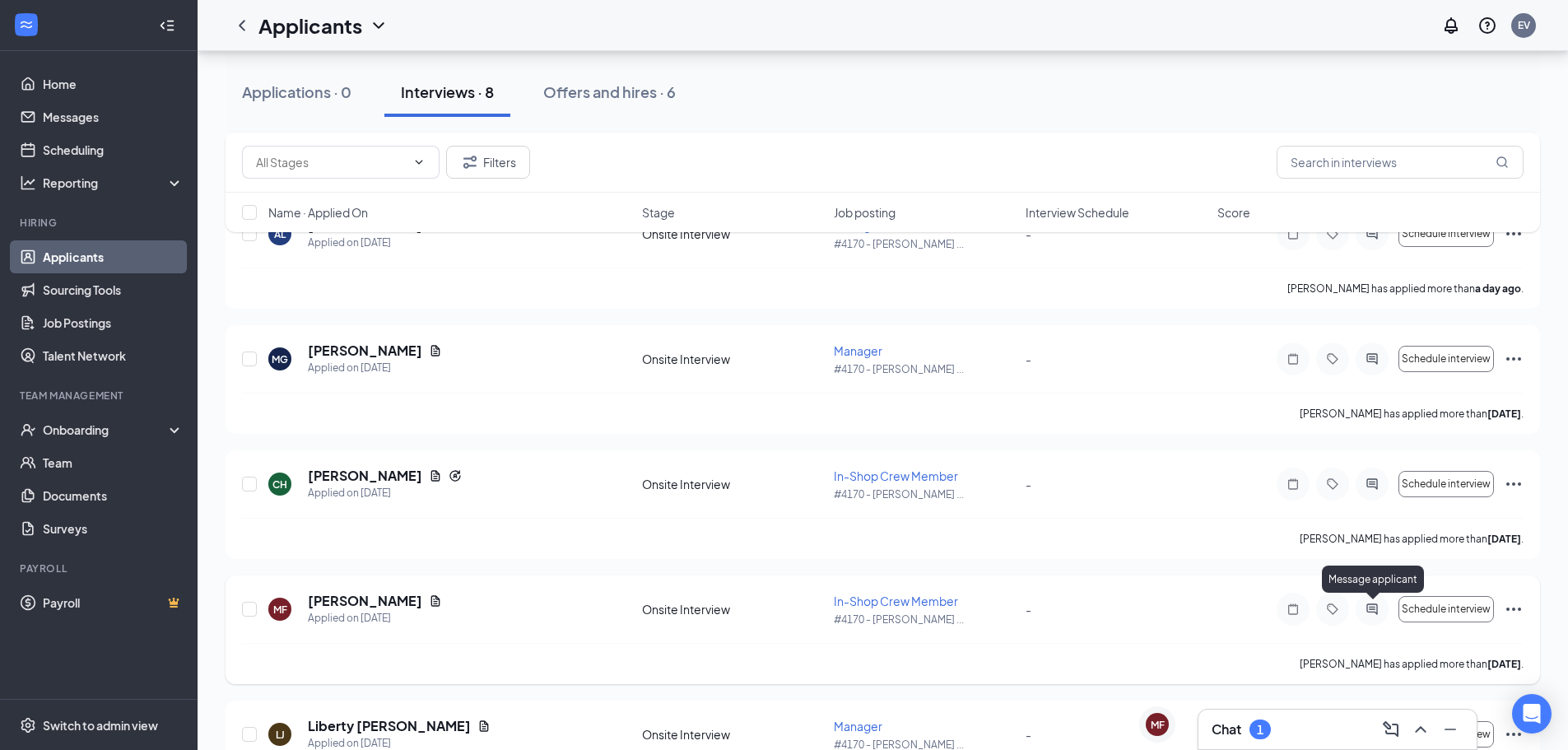
click at [1371, 605] on icon "ActiveChat" at bounding box center [1372, 609] width 20 height 13
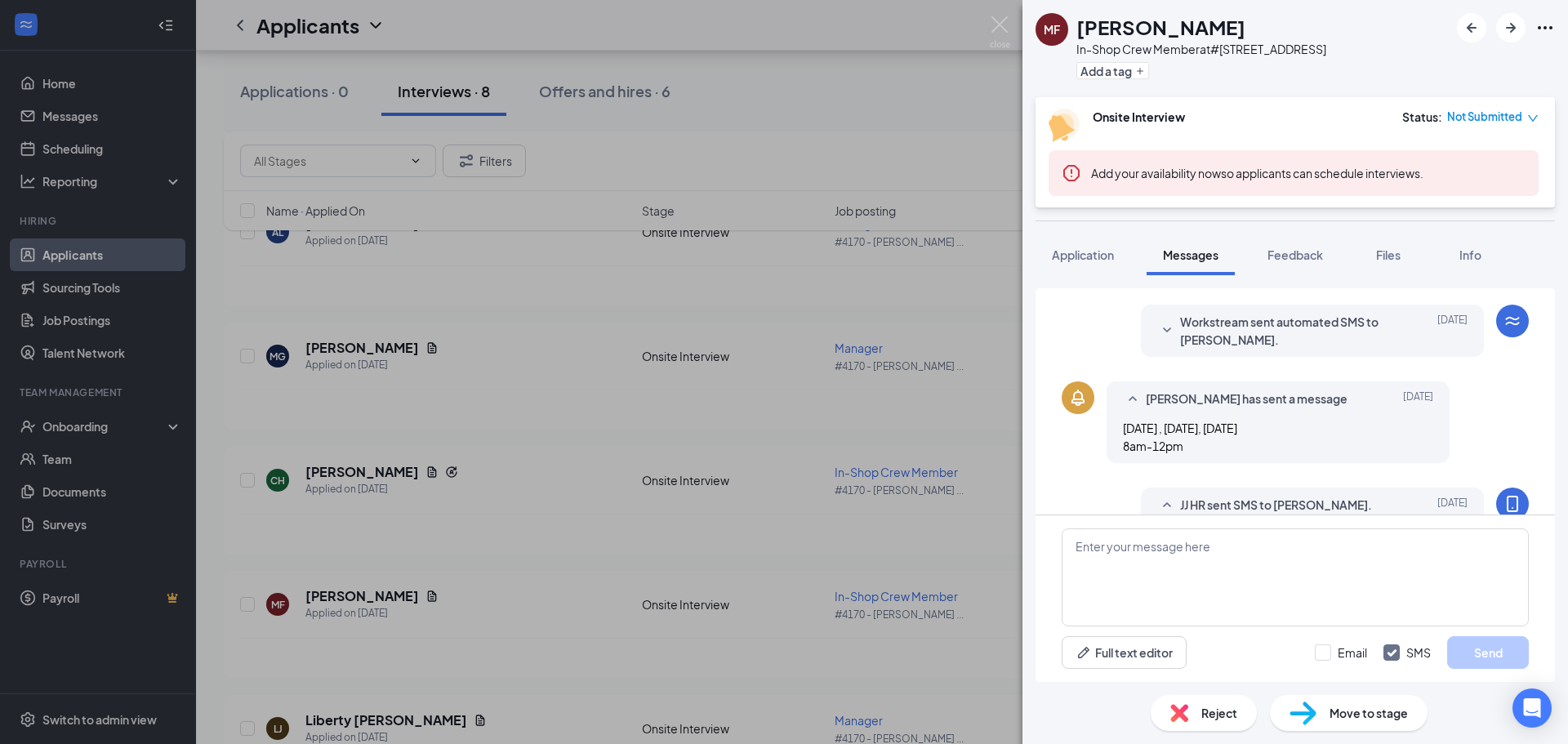
scroll to position [179, 0]
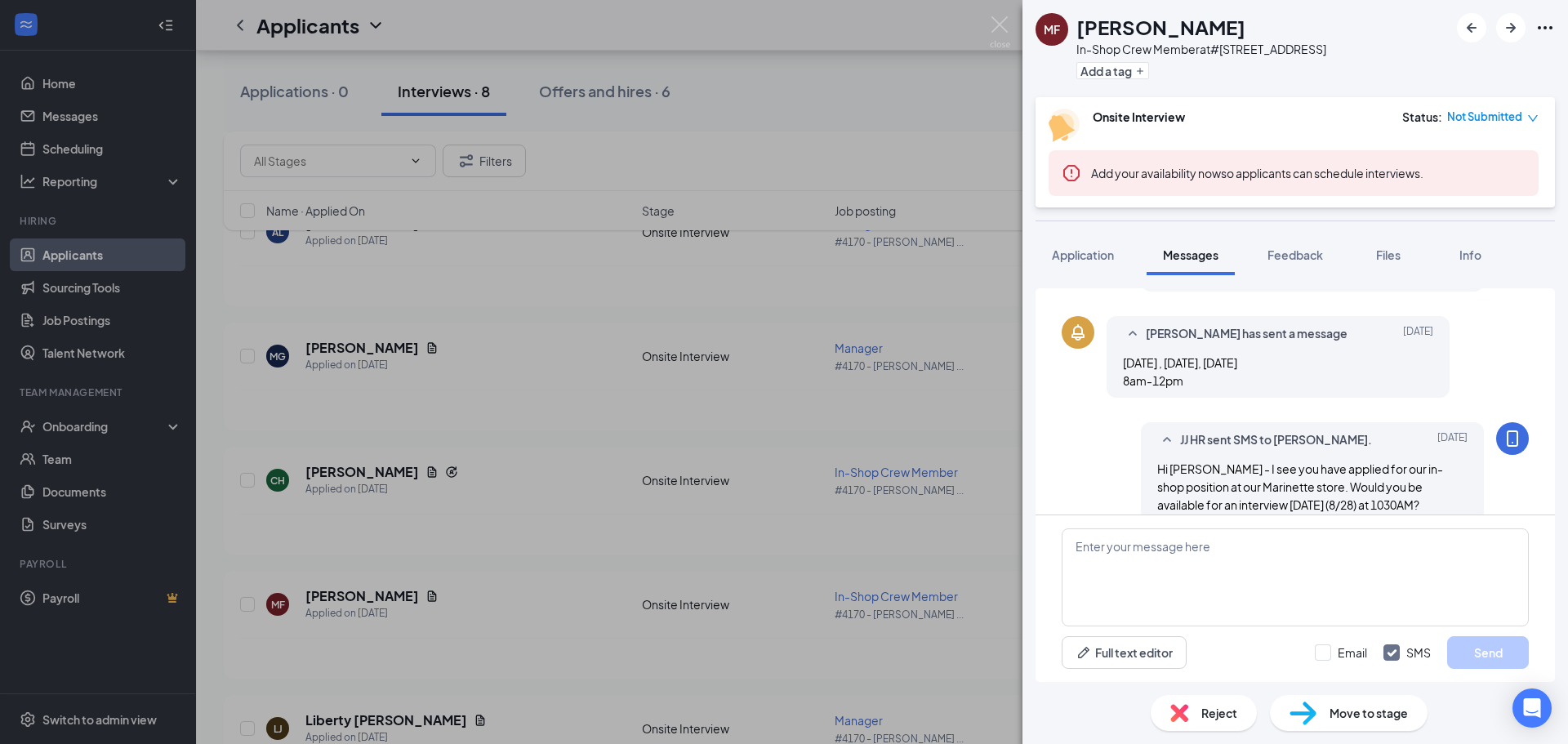
scroll to position [342, 0]
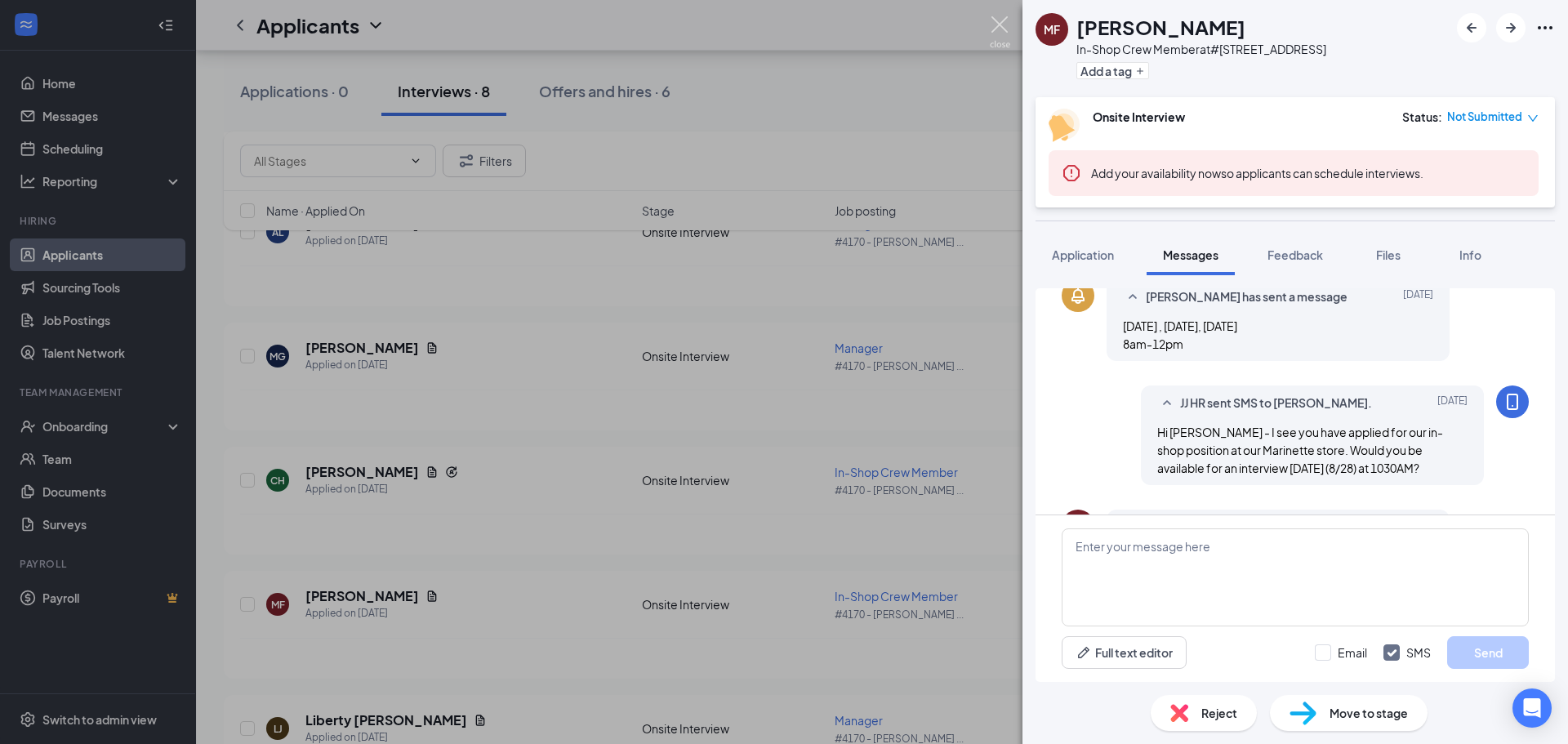
click at [1003, 21] on img at bounding box center [999, 32] width 20 height 32
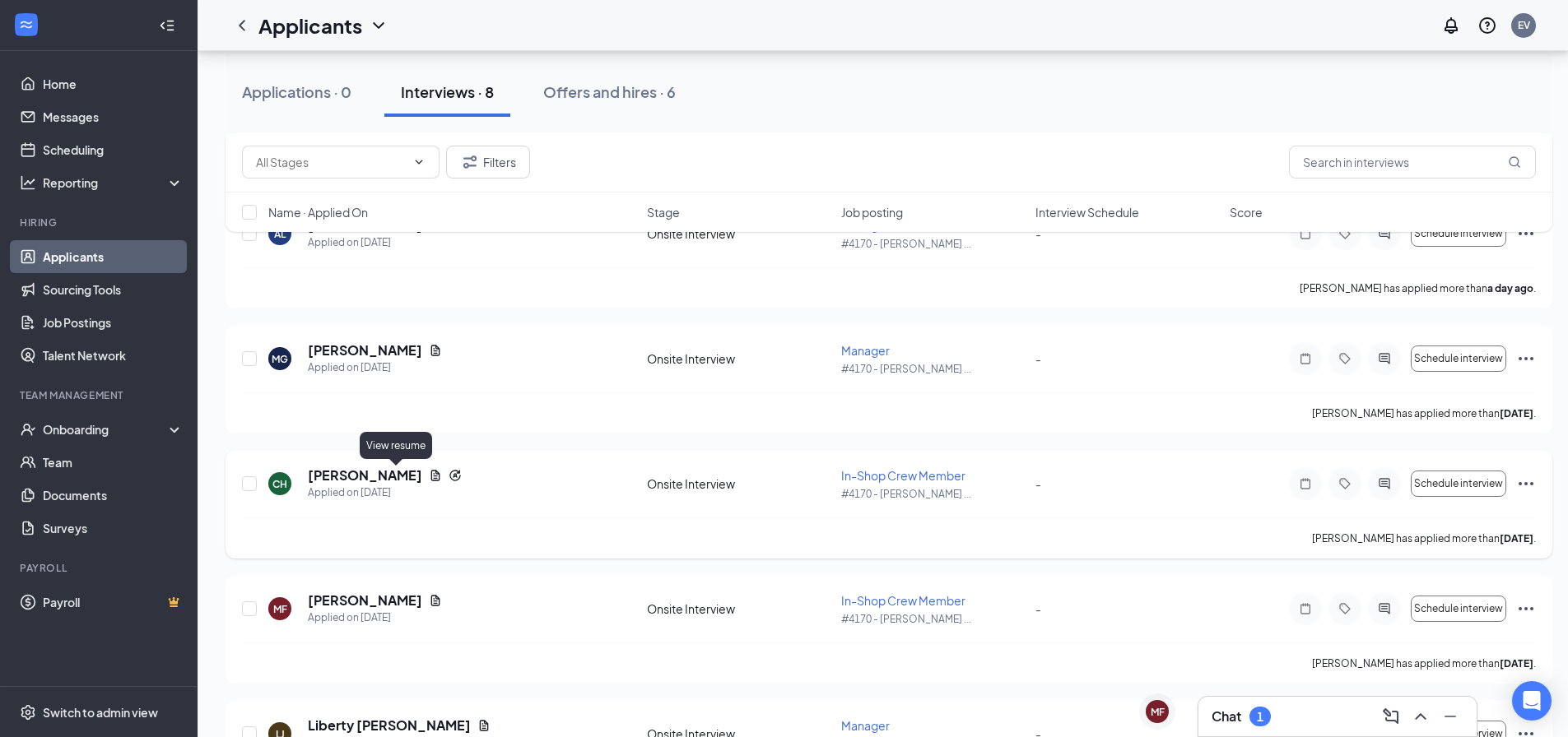
click at [429, 472] on icon "Document" at bounding box center [436, 475] width 13 height 13
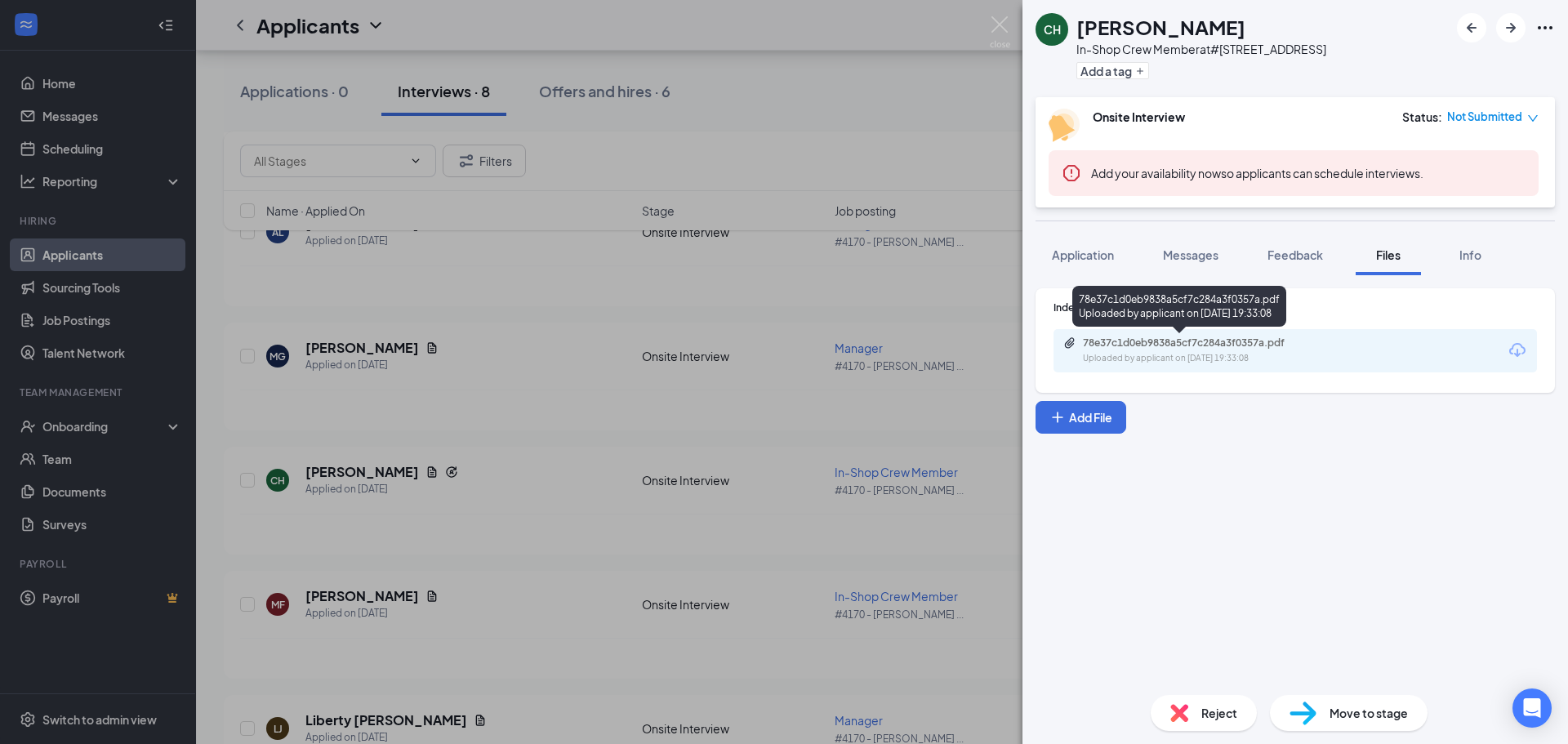
click at [1237, 360] on div "Uploaded by applicant on [DATE] 19:33:08" at bounding box center [1205, 359] width 245 height 13
click at [1085, 265] on button "Application" at bounding box center [1082, 254] width 95 height 41
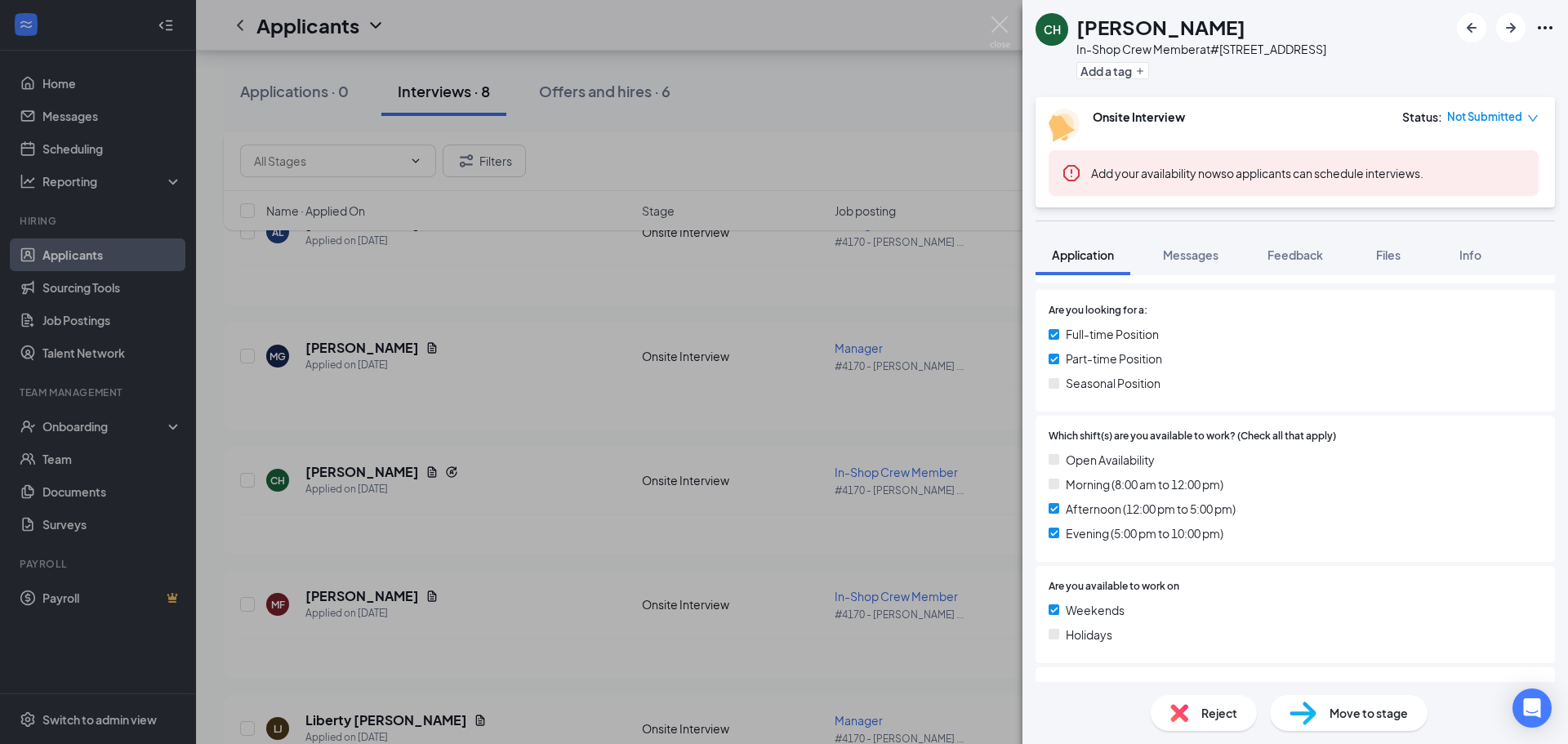
scroll to position [327, 0]
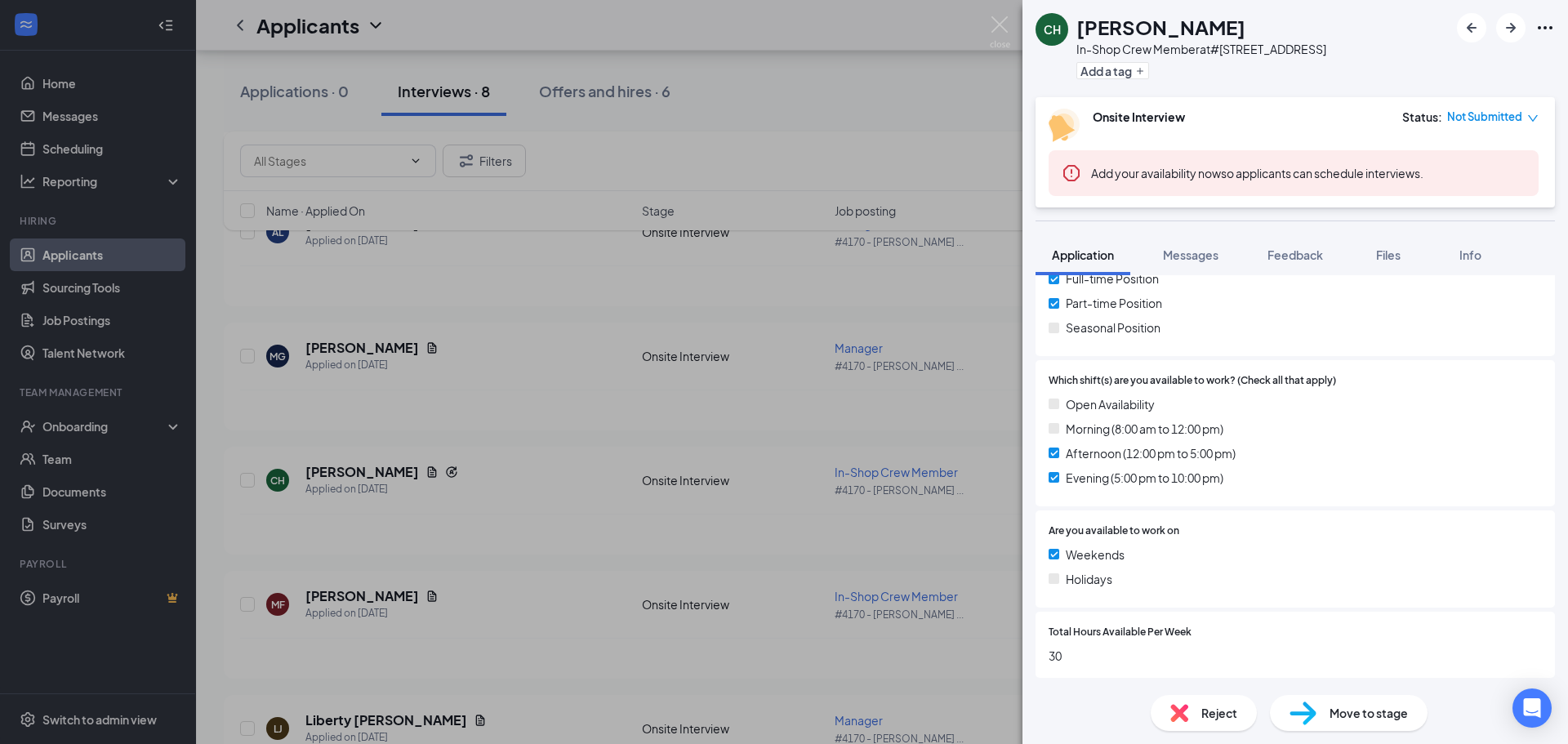
click at [1208, 713] on span "Reject" at bounding box center [1219, 712] width 36 height 18
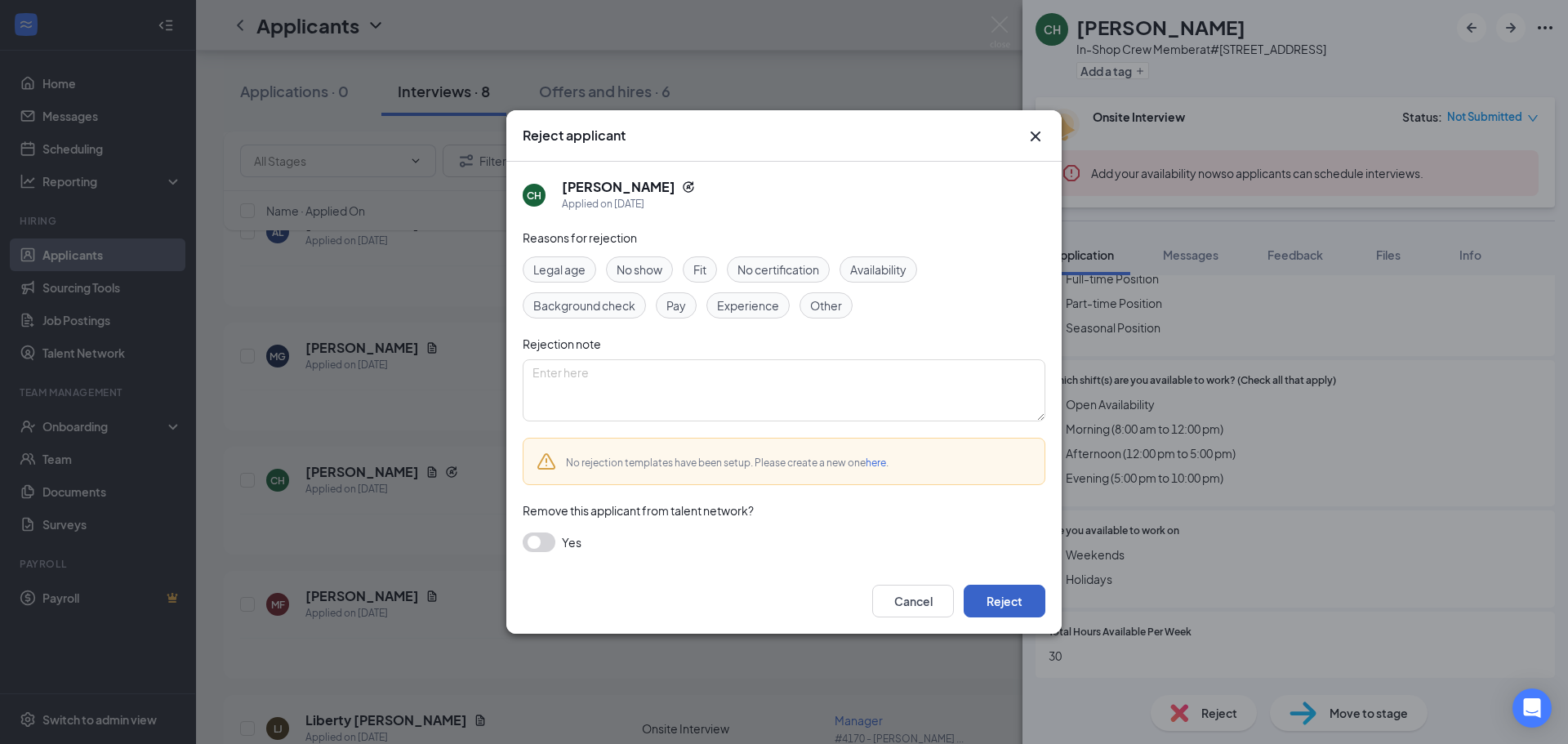
click at [1009, 605] on button "Reject" at bounding box center [1005, 601] width 82 height 32
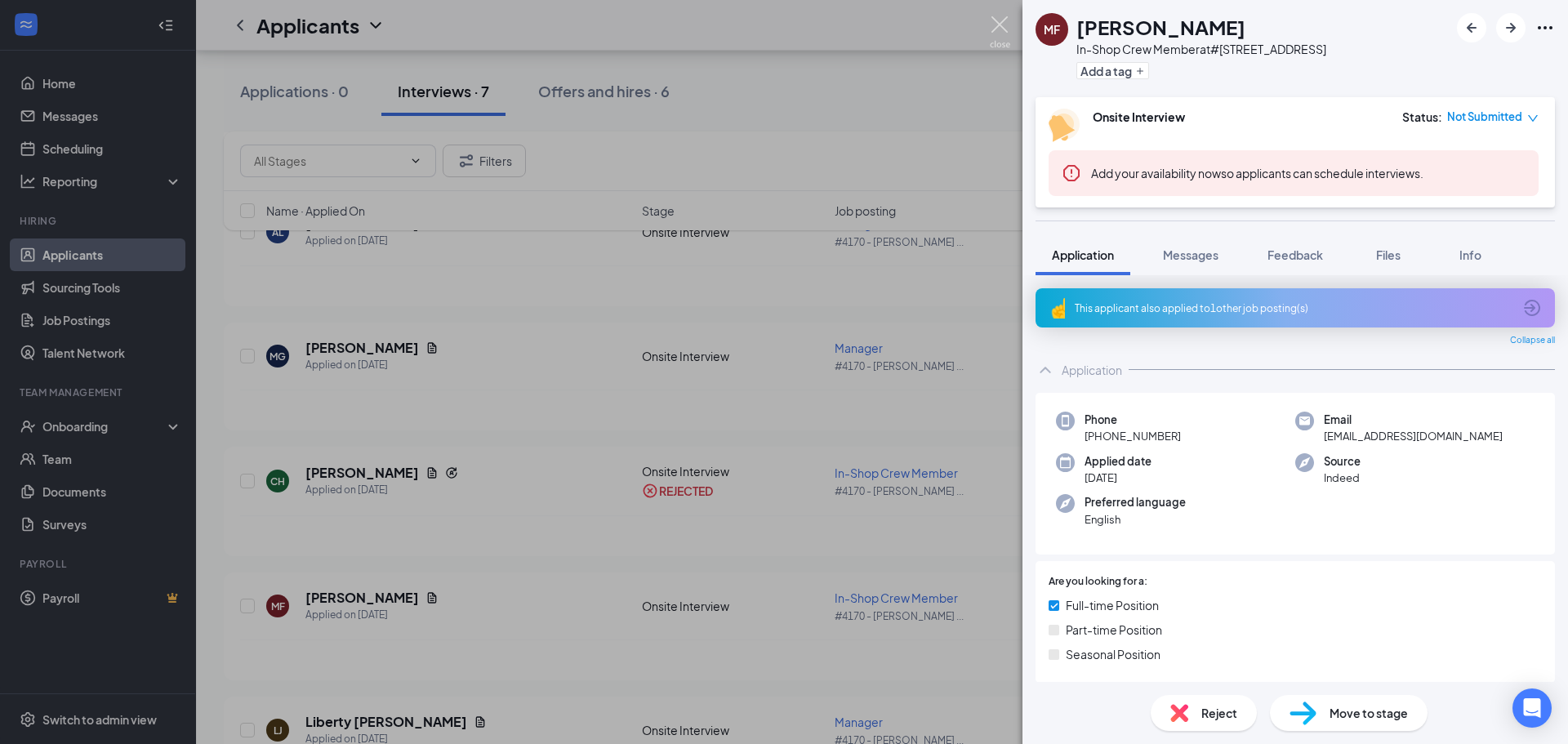
click at [1009, 24] on img at bounding box center [999, 32] width 20 height 32
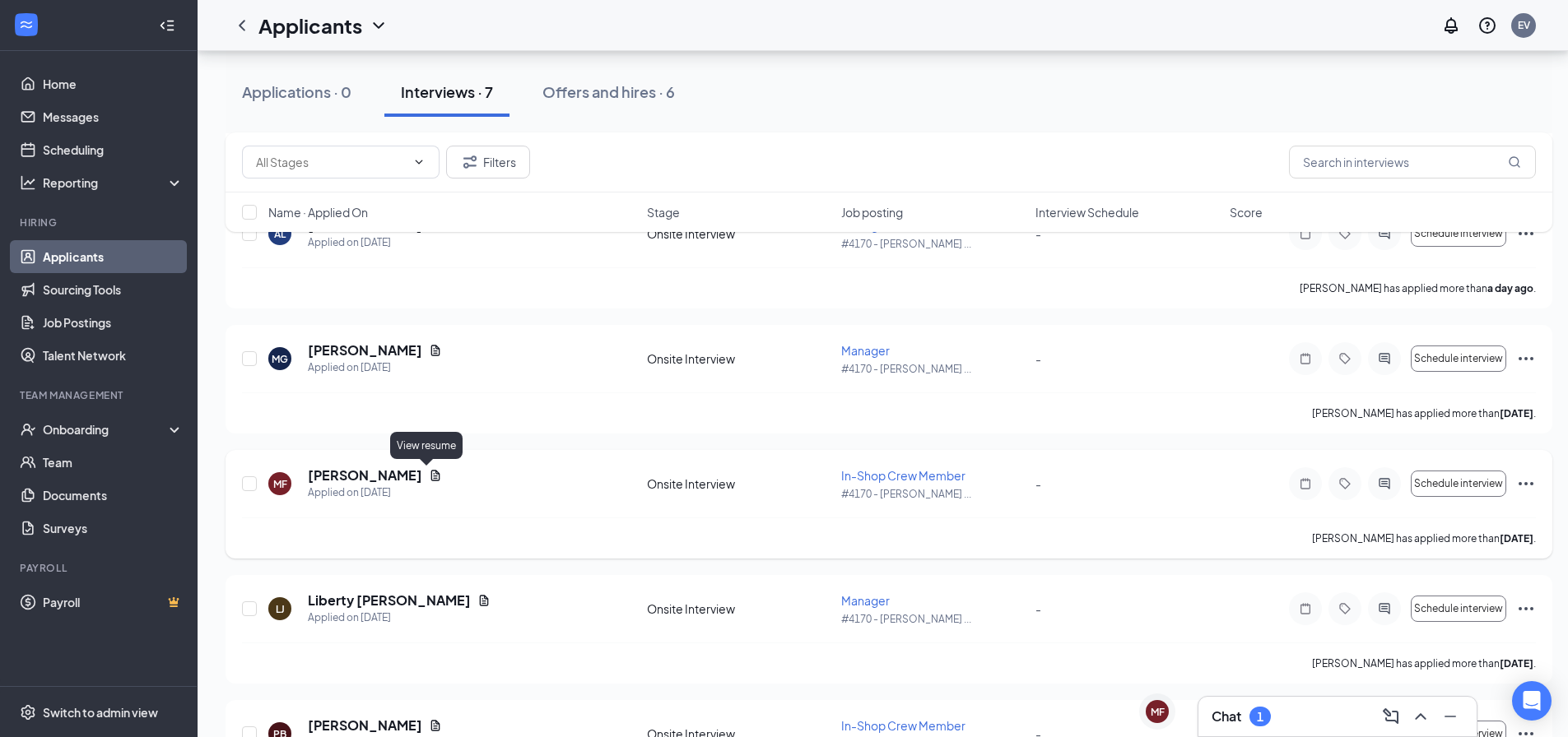
click at [429, 475] on icon "Document" at bounding box center [436, 475] width 13 height 13
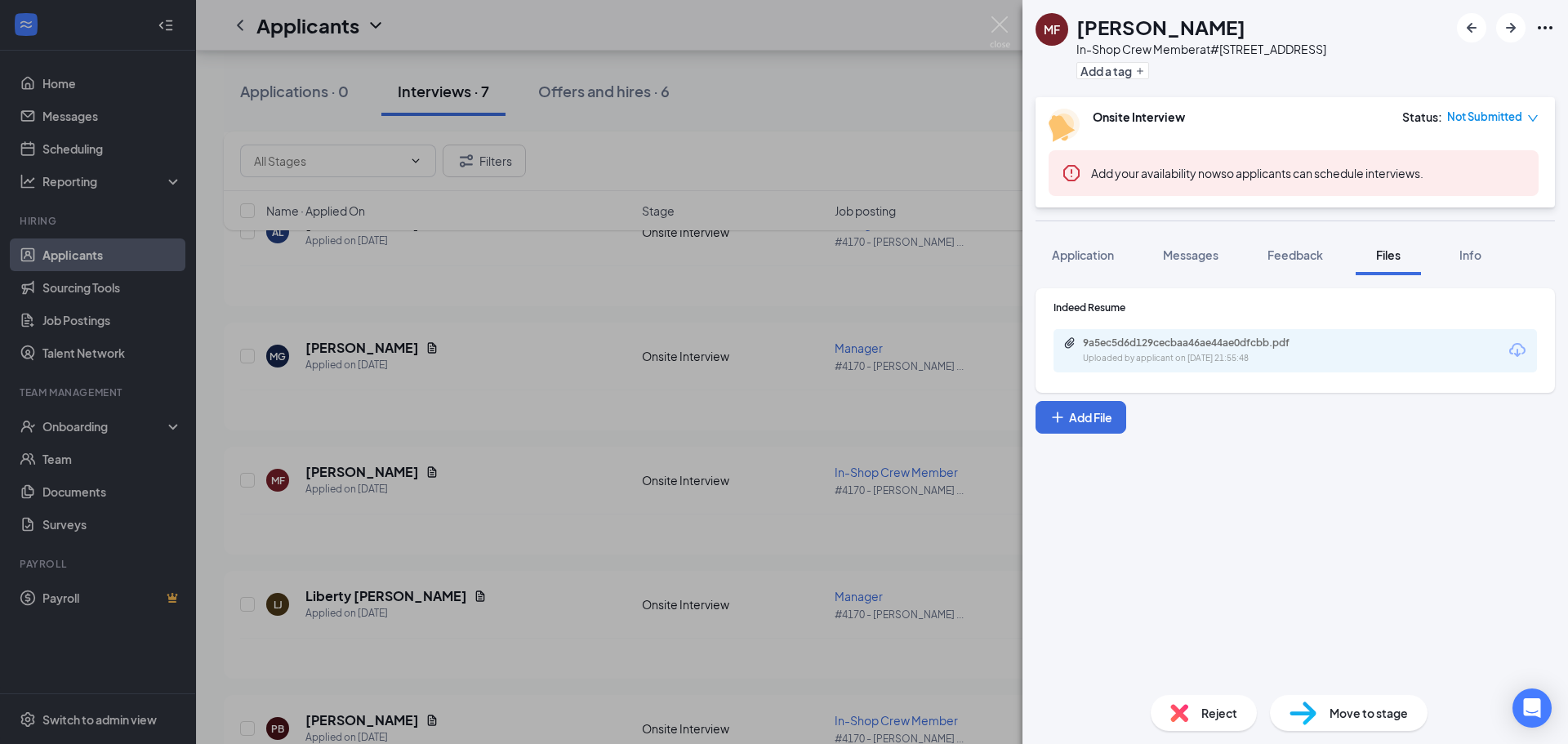
click at [1354, 341] on div "9a5ec5d6d129cecbaa46ae44ae0dfcbb.pdf Uploaded by applicant on [DATE] 21:55:48" at bounding box center [1295, 351] width 483 height 43
click at [1322, 347] on div "9a5ec5d6d129cecbaa46ae44ae0dfcbb.pdf" at bounding box center [1195, 343] width 265 height 13
drag, startPoint x: 371, startPoint y: 330, endPoint x: 456, endPoint y: 364, distance: 91.5
click at [371, 330] on div "MF [PERSON_NAME] In-Shop Crew Member at #[GEOGRAPHIC_DATA] Add a tag Onsite Int…" at bounding box center [784, 372] width 1568 height 744
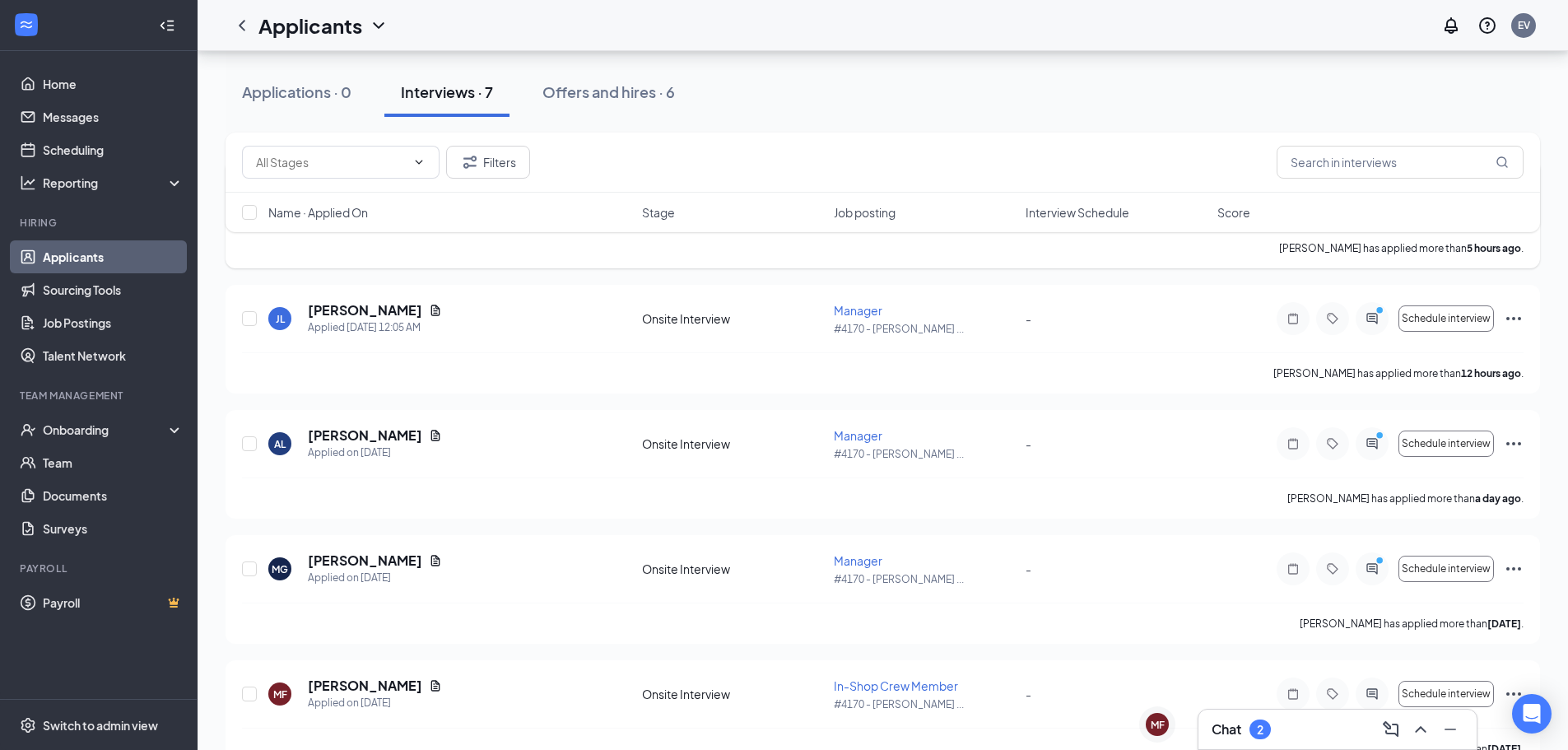
scroll to position [214, 0]
